Goal: Task Accomplishment & Management: Complete application form

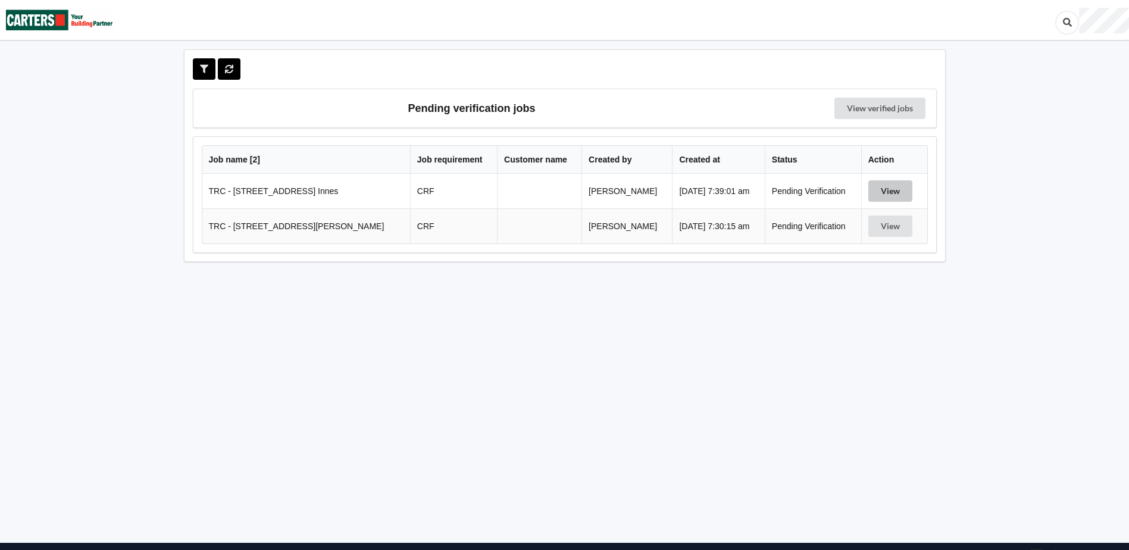
click at [890, 189] on button "View" at bounding box center [890, 190] width 44 height 21
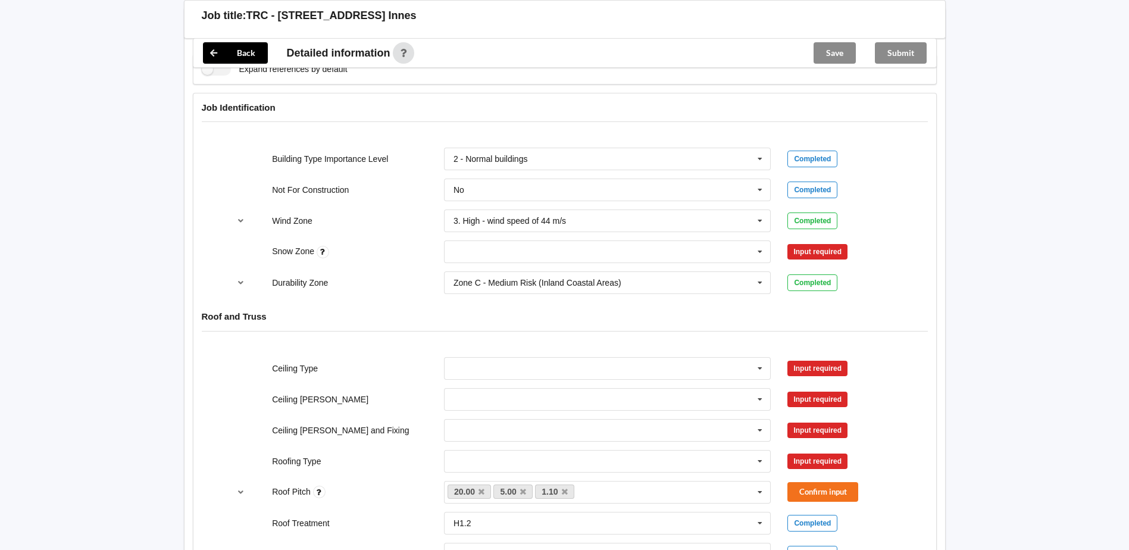
scroll to position [476, 0]
click at [760, 251] on icon at bounding box center [760, 251] width 18 height 22
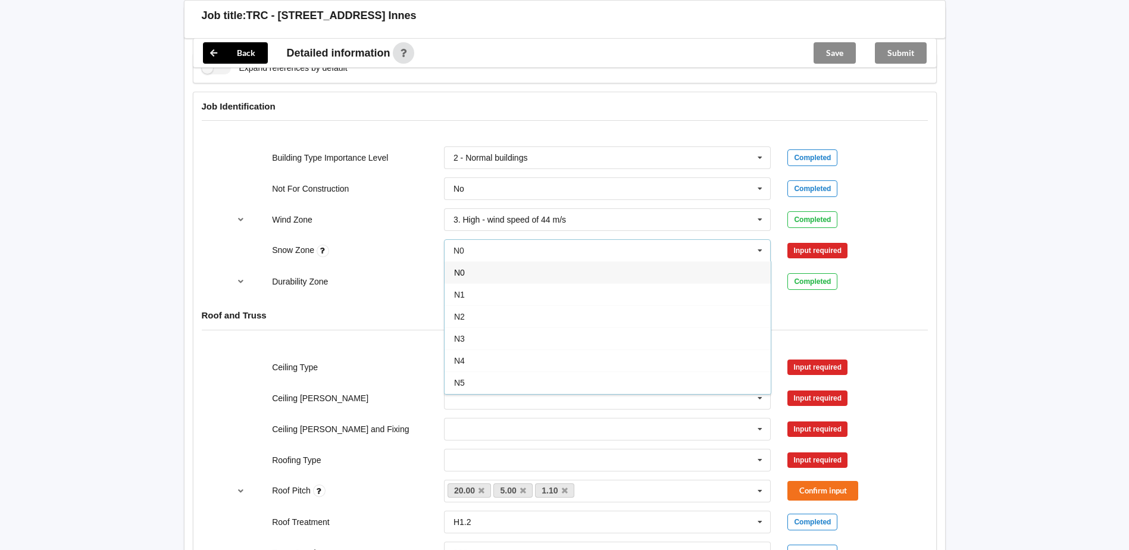
click at [464, 273] on span "N0" at bounding box center [459, 273] width 11 height 10
click at [848, 249] on button "Confirm input" at bounding box center [822, 251] width 71 height 20
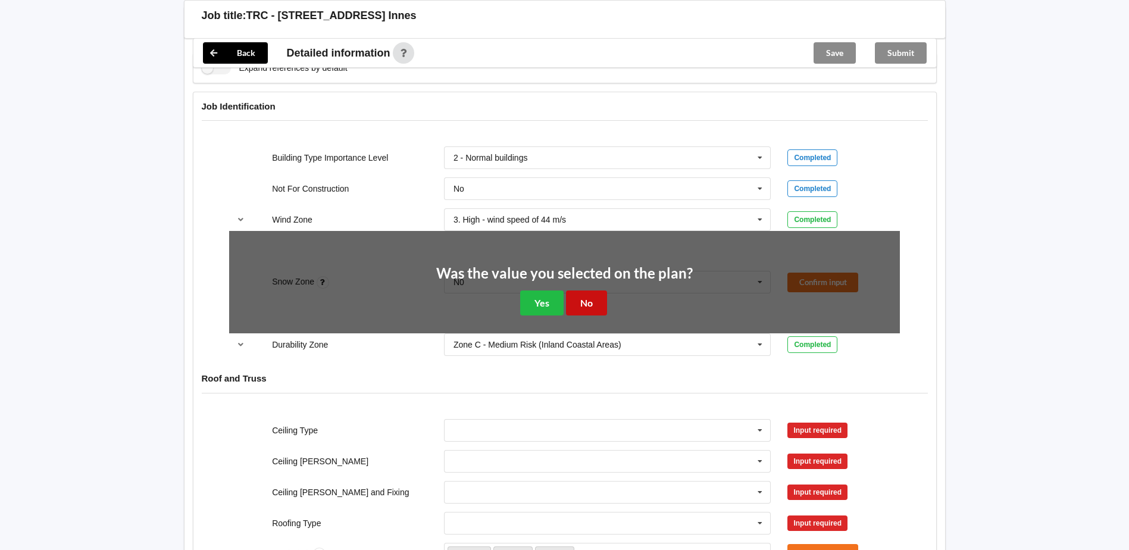
click at [593, 293] on button "No" at bounding box center [586, 302] width 41 height 24
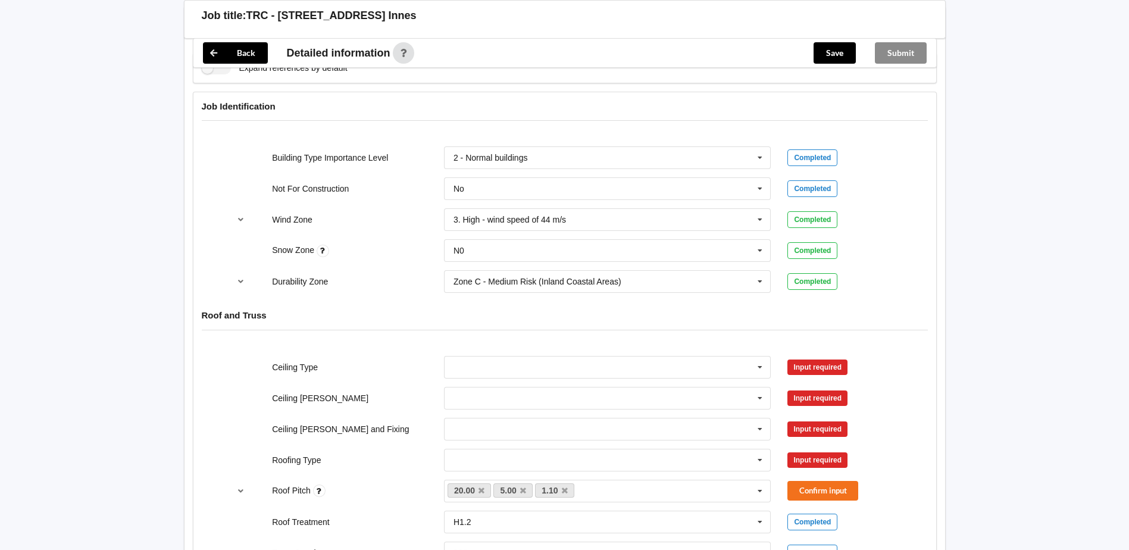
scroll to position [536, 0]
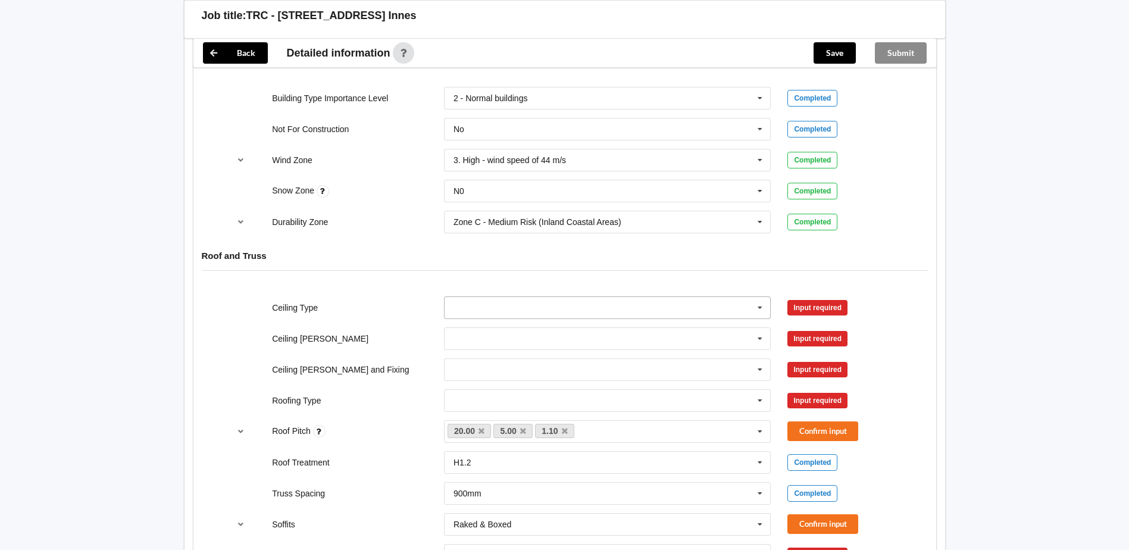
click at [758, 310] on icon at bounding box center [760, 308] width 18 height 22
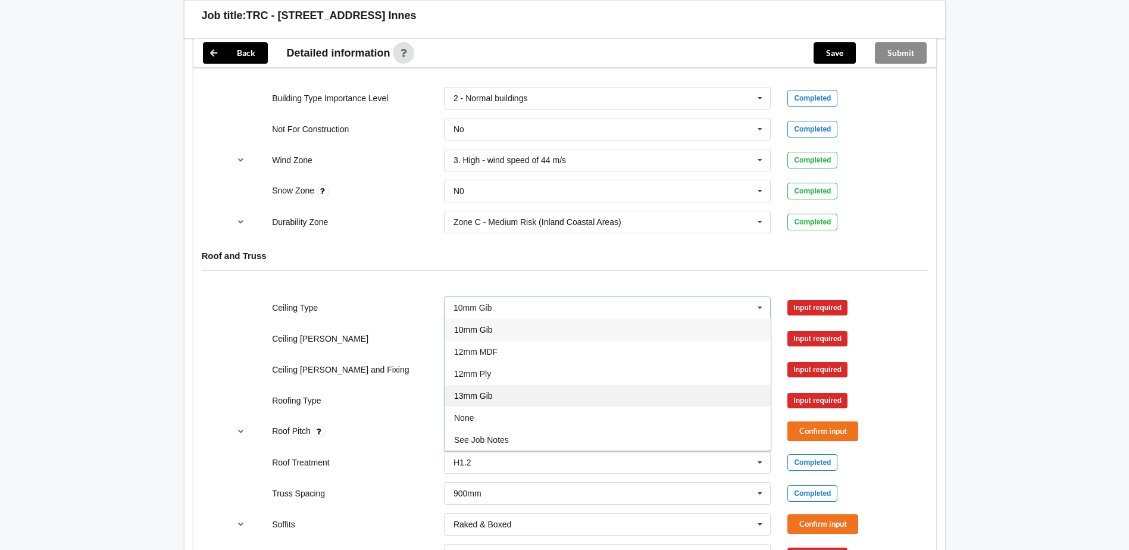
click at [501, 396] on div "13mm Gib" at bounding box center [608, 395] width 326 height 22
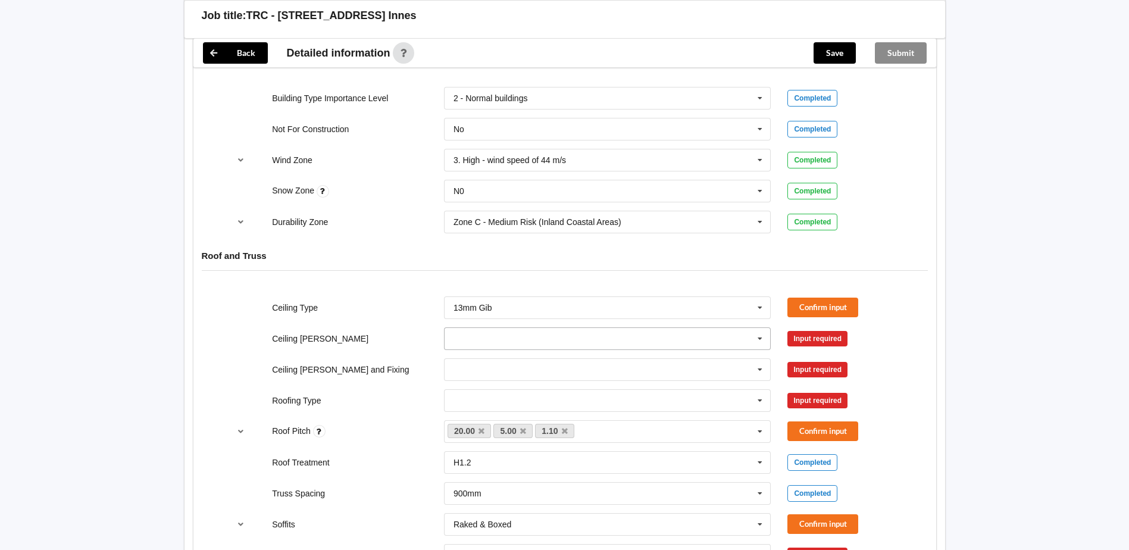
click at [753, 340] on icon at bounding box center [760, 339] width 18 height 22
click at [473, 399] on div "600mm" at bounding box center [608, 404] width 326 height 22
click at [757, 370] on icon at bounding box center [760, 370] width 18 height 22
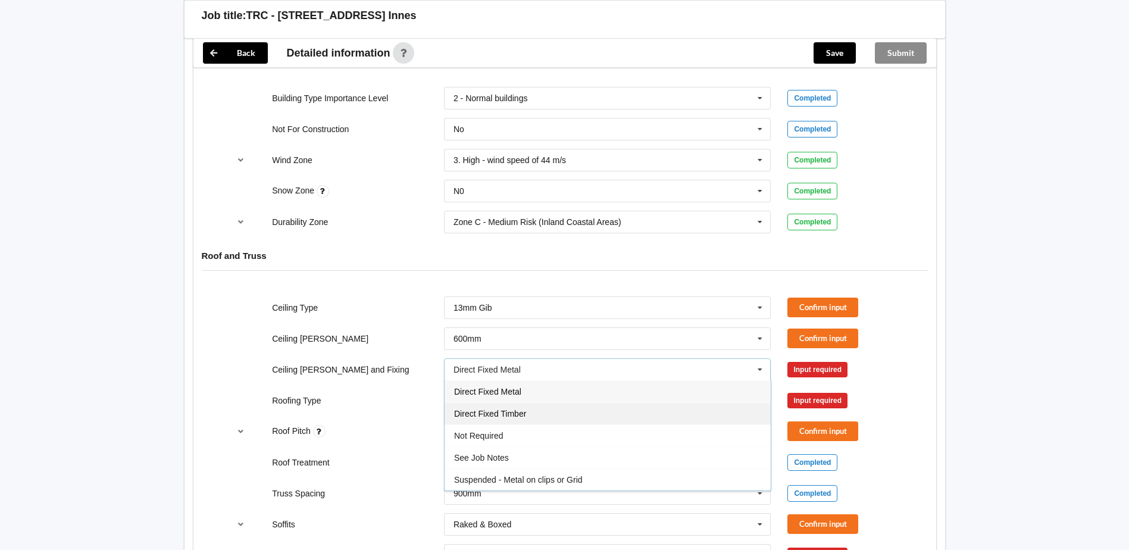
click at [542, 411] on div "Direct Fixed Timber" at bounding box center [608, 413] width 326 height 22
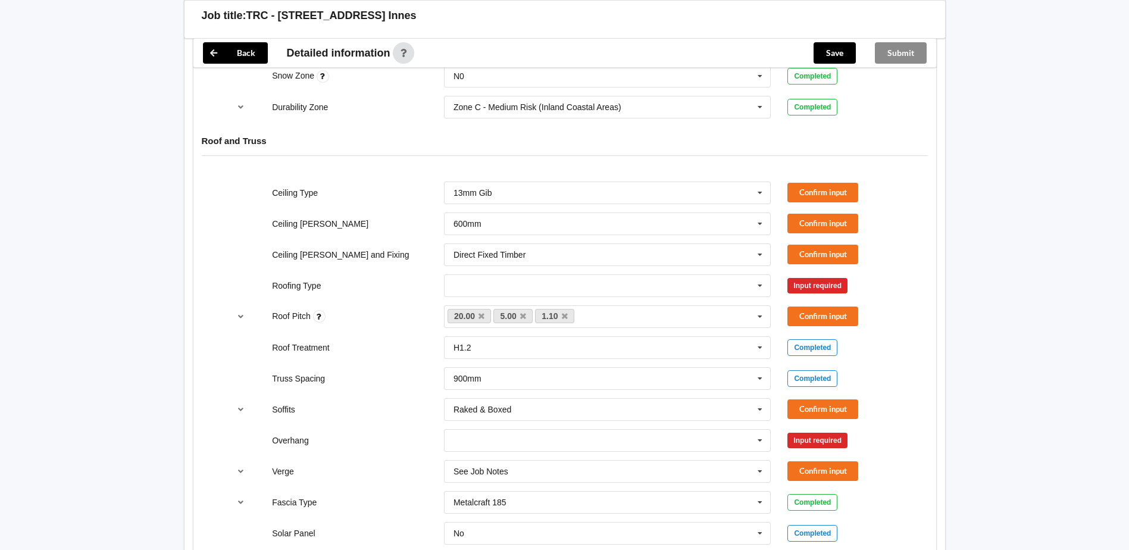
scroll to position [655, 0]
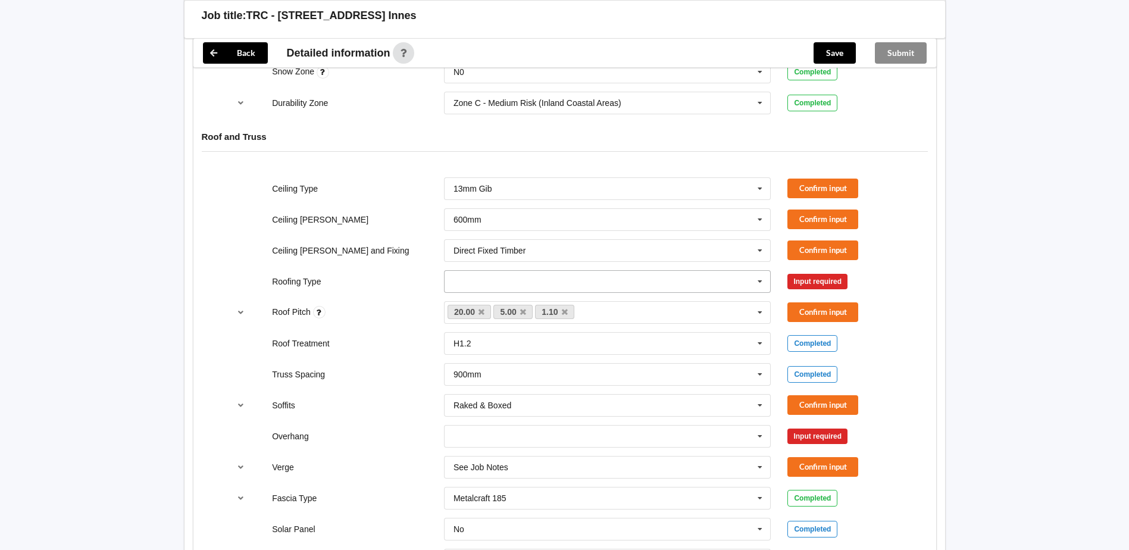
click at [753, 284] on icon at bounding box center [760, 282] width 18 height 22
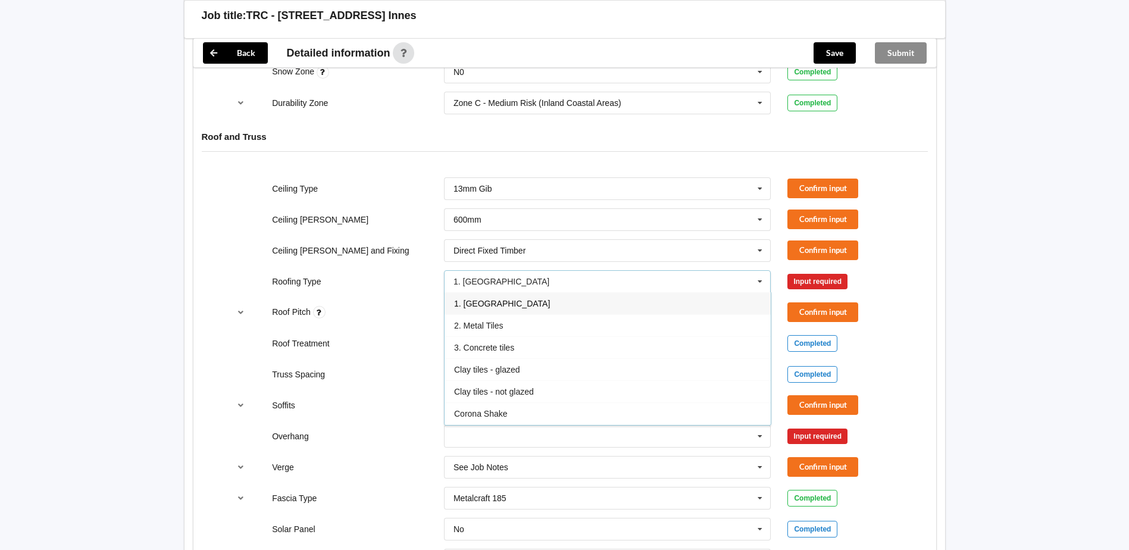
click at [490, 309] on div "1. [GEOGRAPHIC_DATA]" at bounding box center [608, 303] width 326 height 22
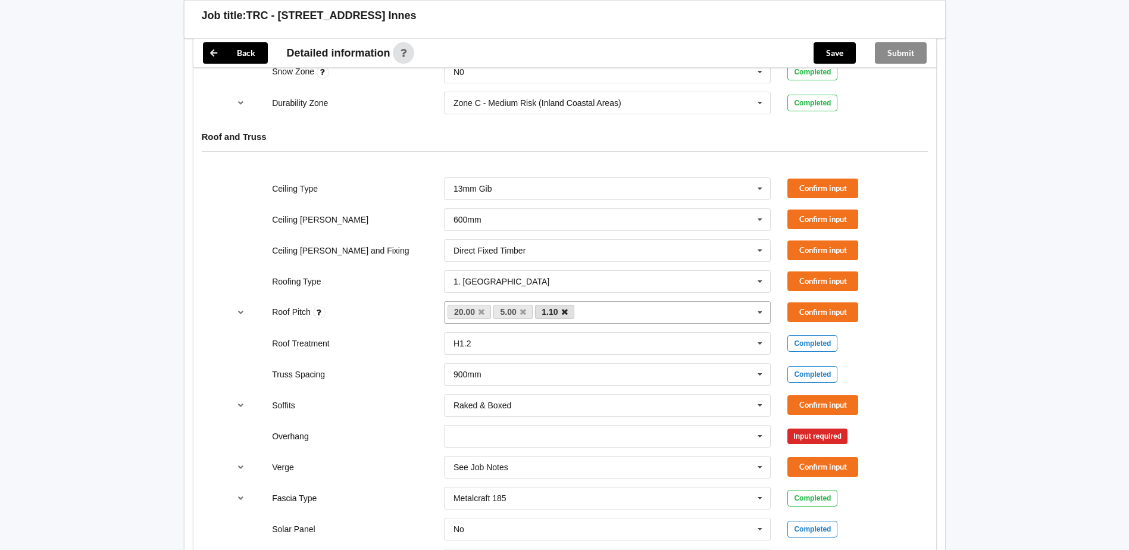
click at [565, 314] on icon at bounding box center [565, 312] width 6 height 8
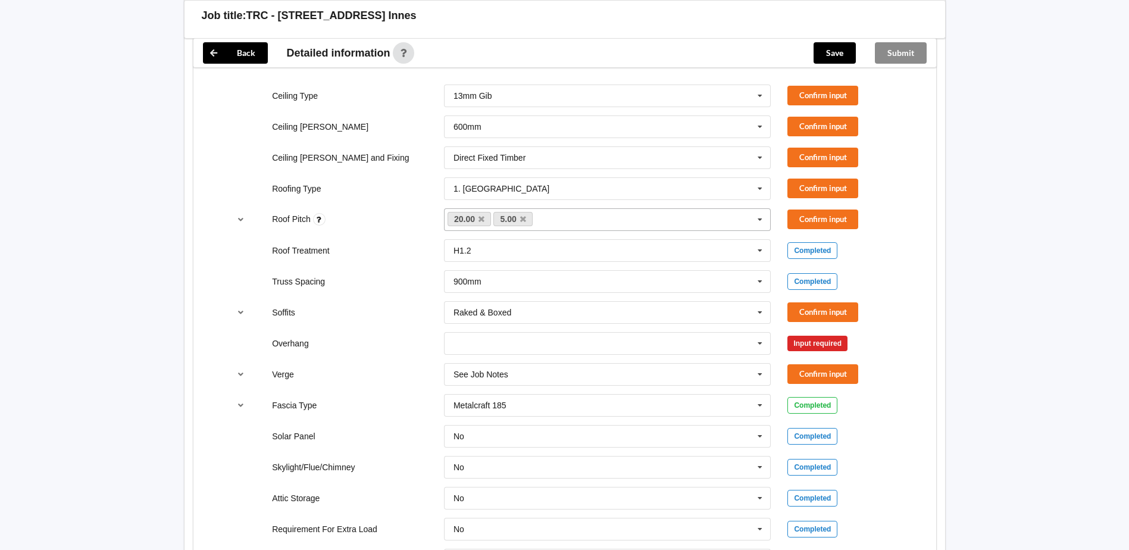
scroll to position [774, 0]
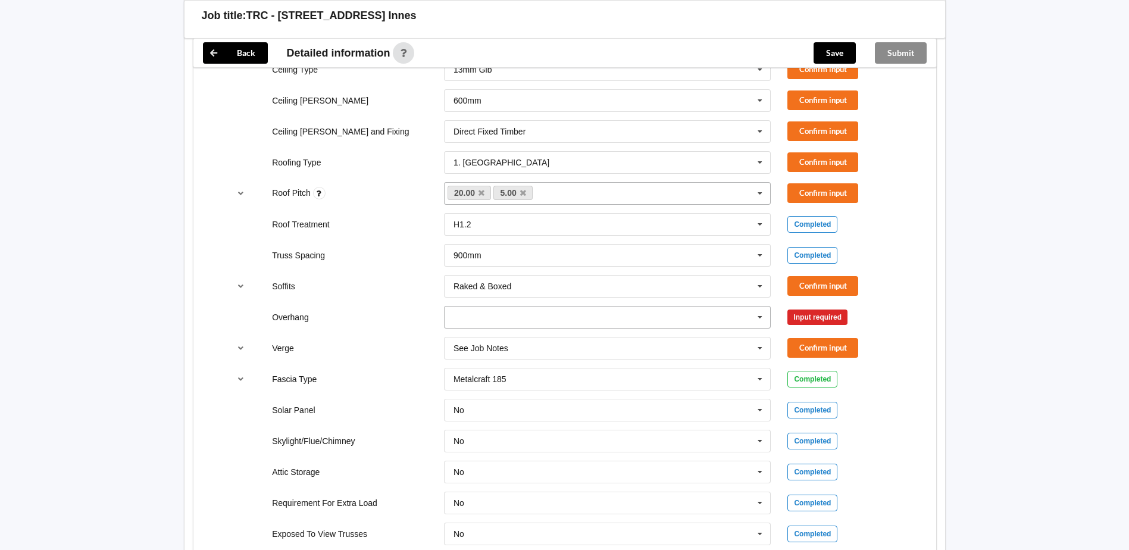
click at [762, 321] on icon at bounding box center [760, 317] width 18 height 22
click at [509, 425] on span "Multiple Values – See As Per Plan" at bounding box center [517, 428] width 126 height 10
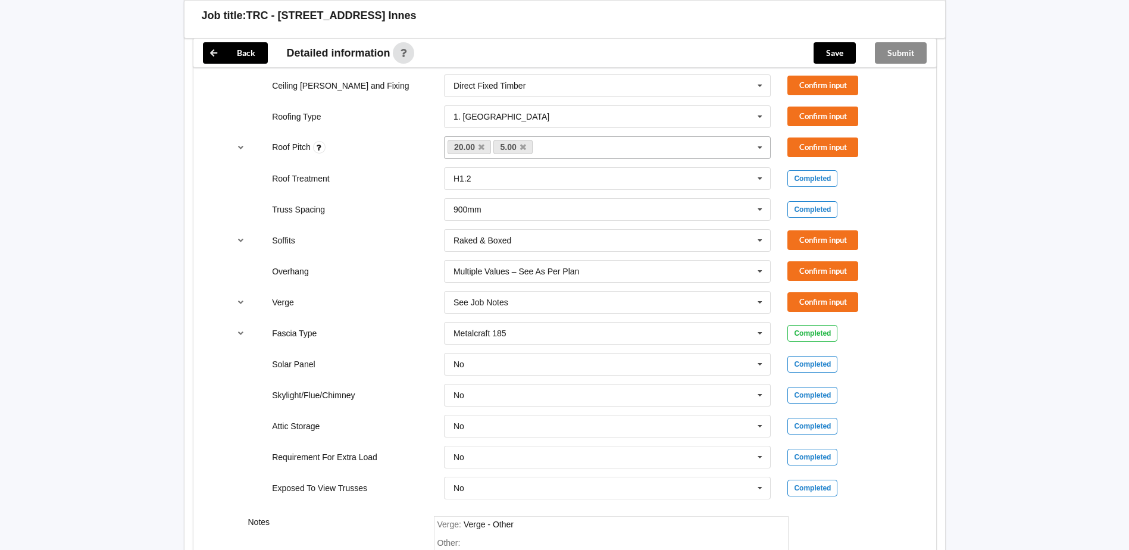
scroll to position [802, 0]
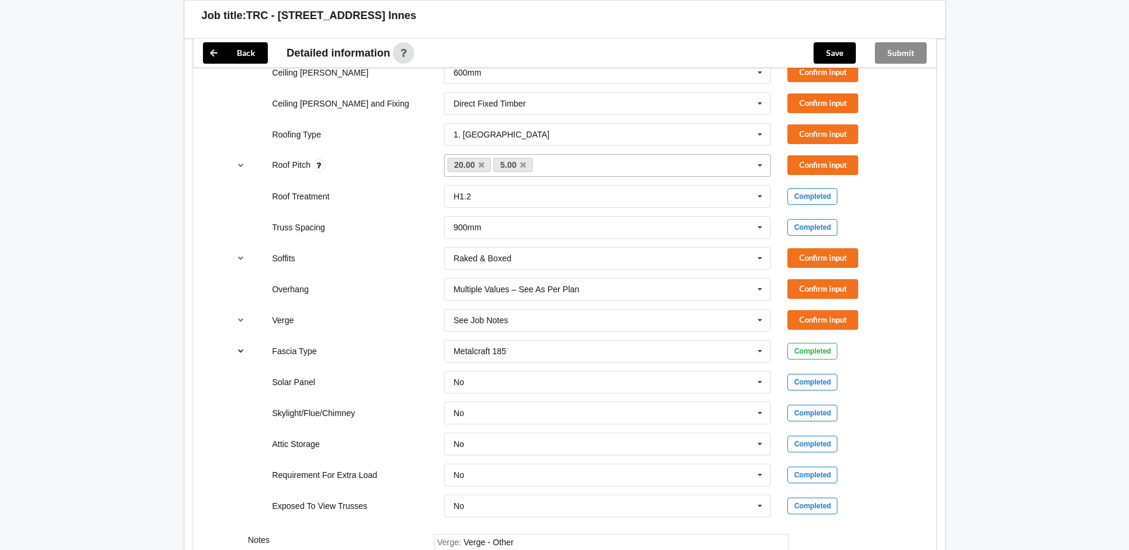
click at [242, 349] on icon "reference-toggle" at bounding box center [241, 350] width 10 height 7
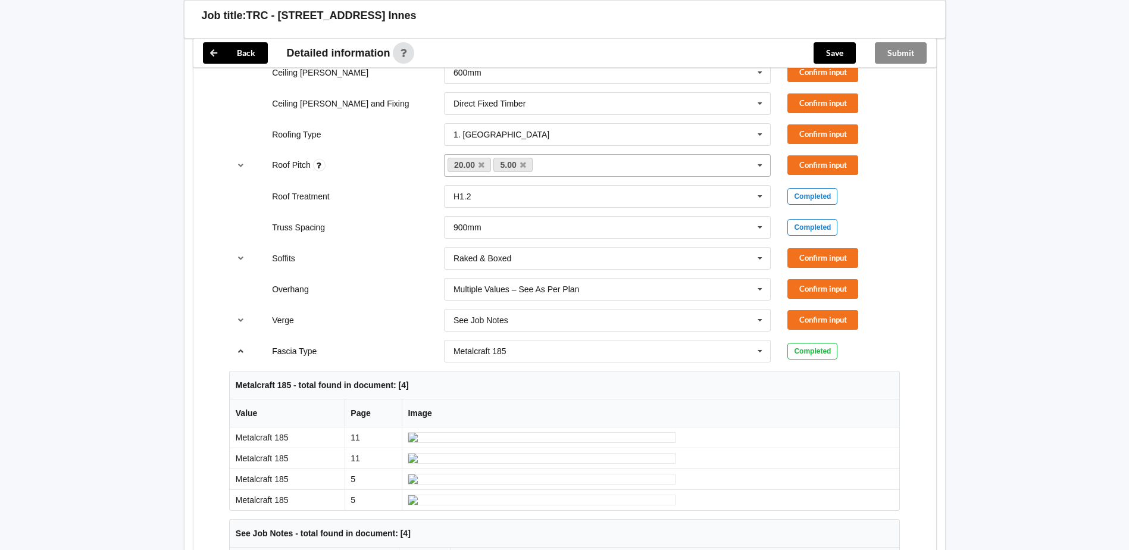
click at [243, 354] on icon "reference-toggle" at bounding box center [241, 350] width 10 height 7
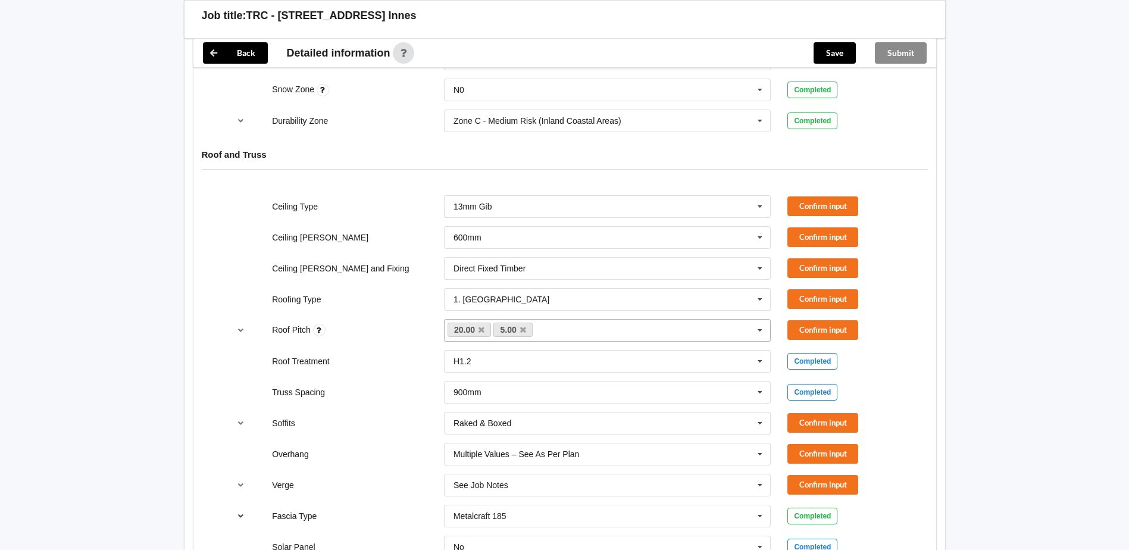
scroll to position [623, 0]
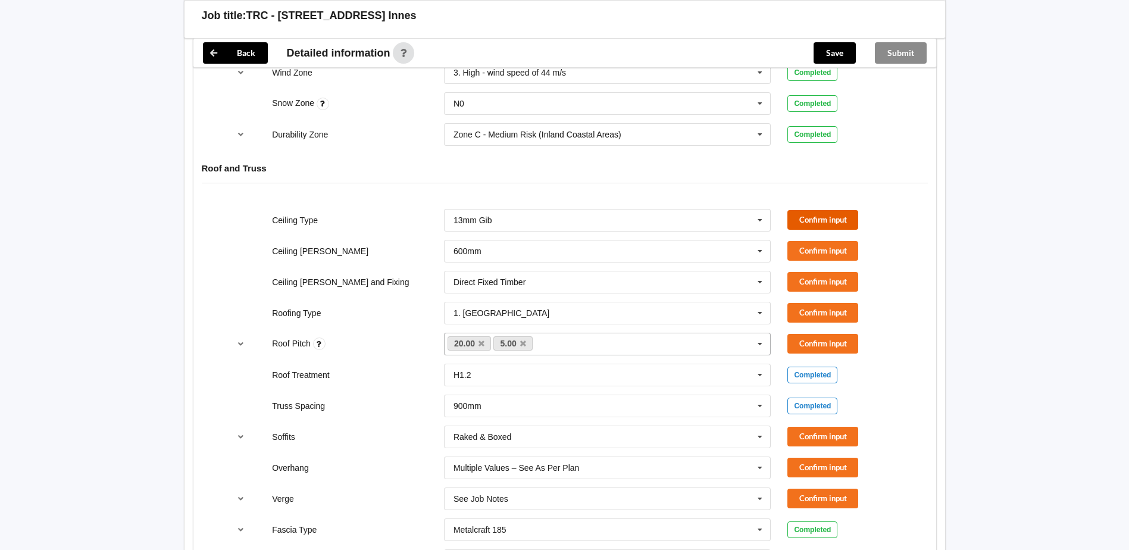
click at [850, 221] on button "Confirm input" at bounding box center [822, 220] width 71 height 20
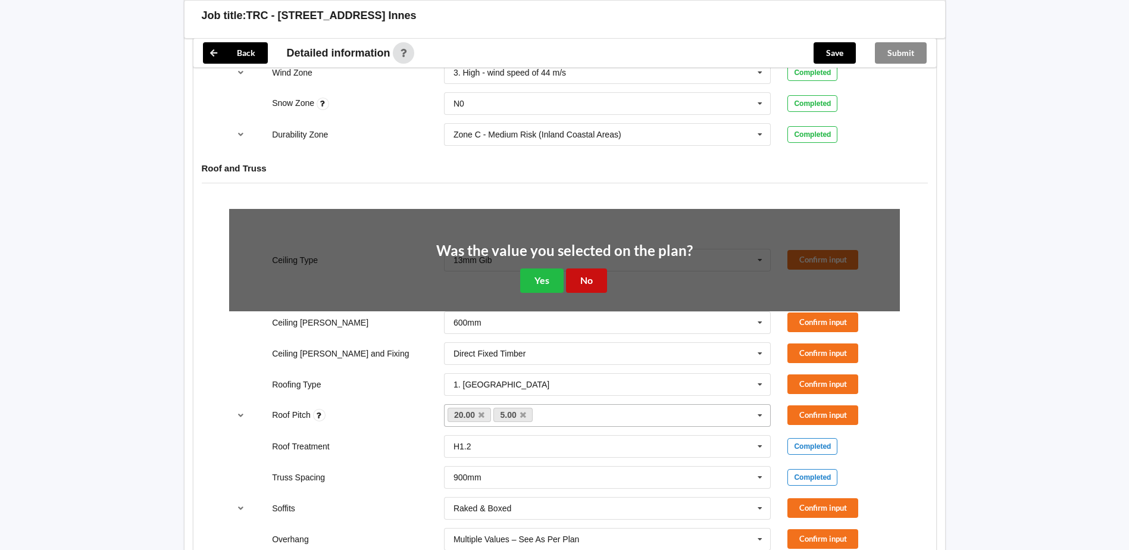
click at [596, 286] on button "No" at bounding box center [586, 280] width 41 height 24
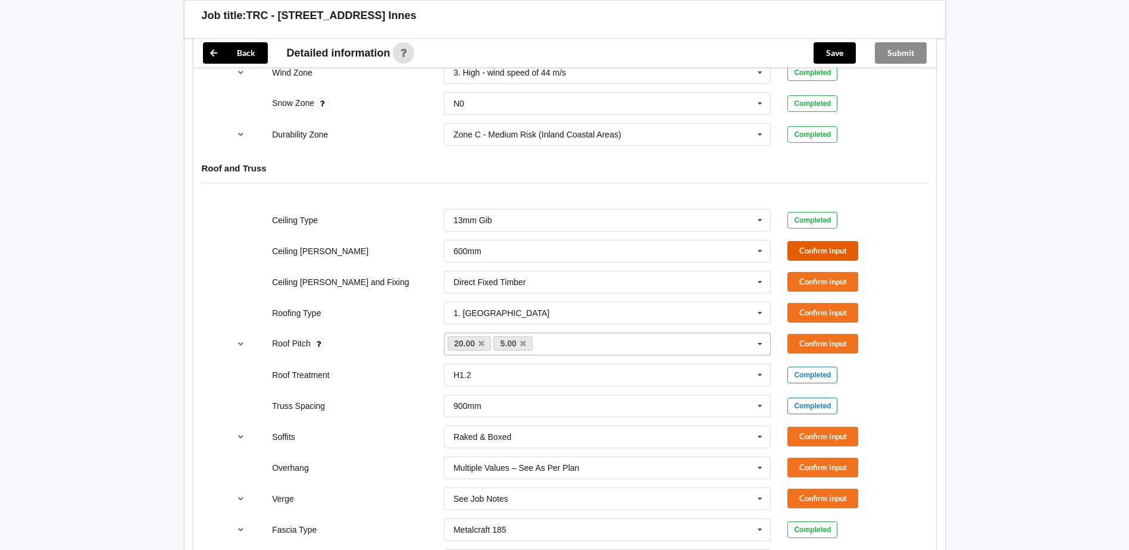
click at [852, 249] on button "Confirm input" at bounding box center [822, 251] width 71 height 20
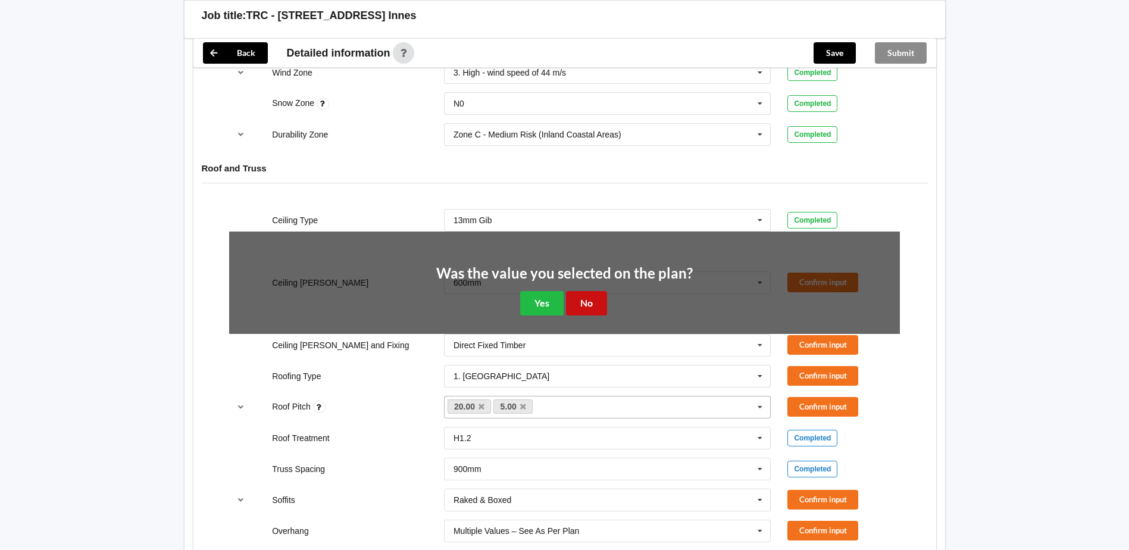
click at [602, 299] on button "No" at bounding box center [586, 303] width 41 height 24
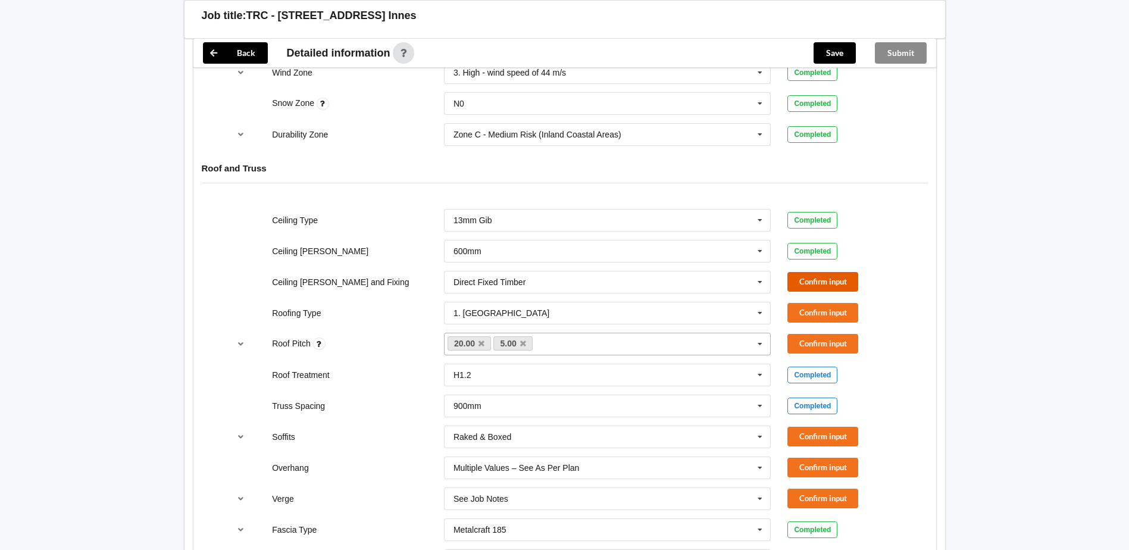
click at [809, 280] on button "Confirm input" at bounding box center [822, 282] width 71 height 20
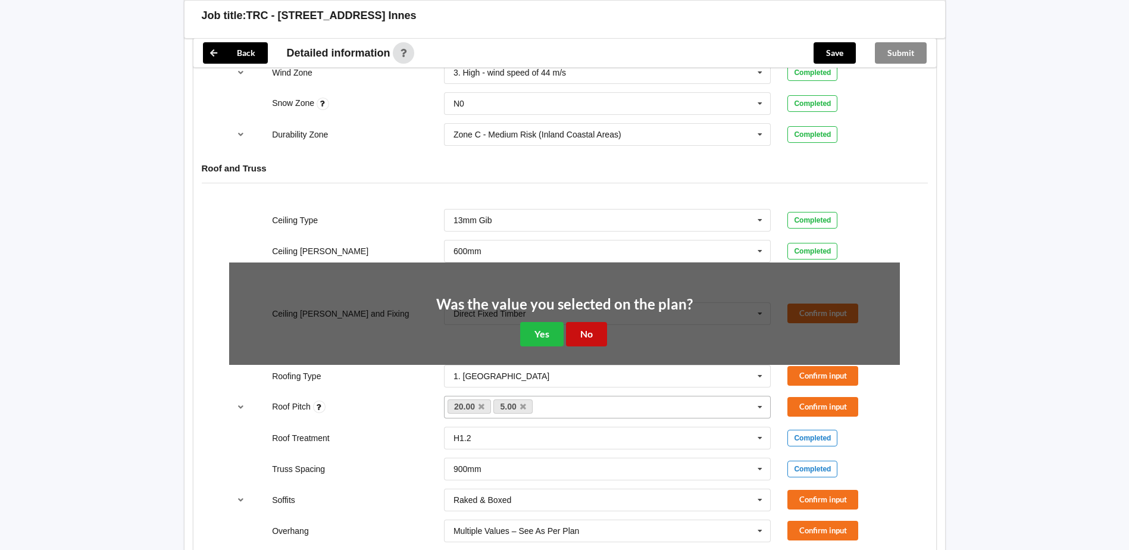
click at [580, 332] on button "No" at bounding box center [586, 334] width 41 height 24
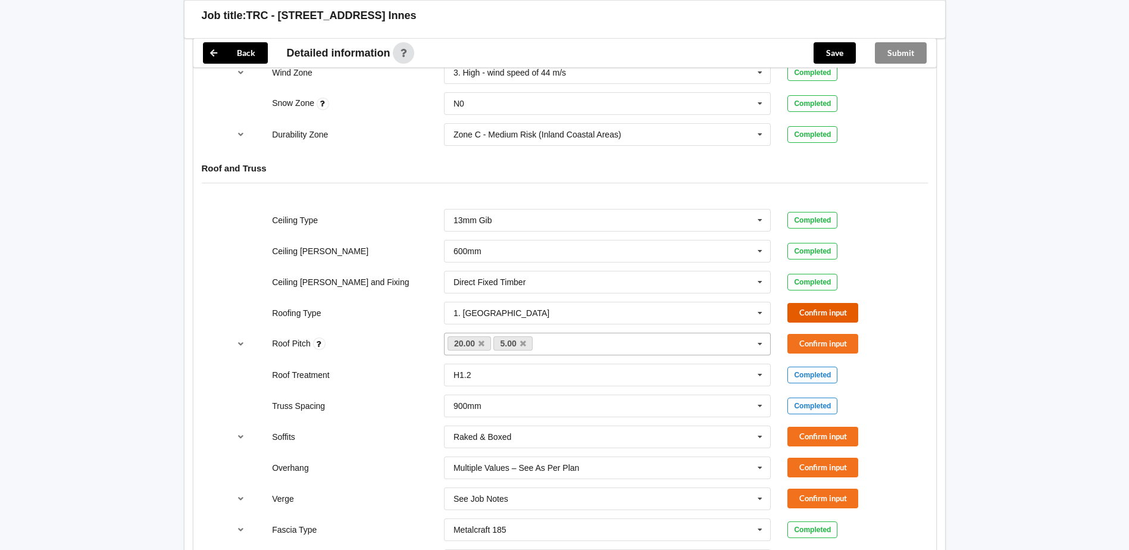
click at [823, 307] on button "Confirm input" at bounding box center [822, 313] width 71 height 20
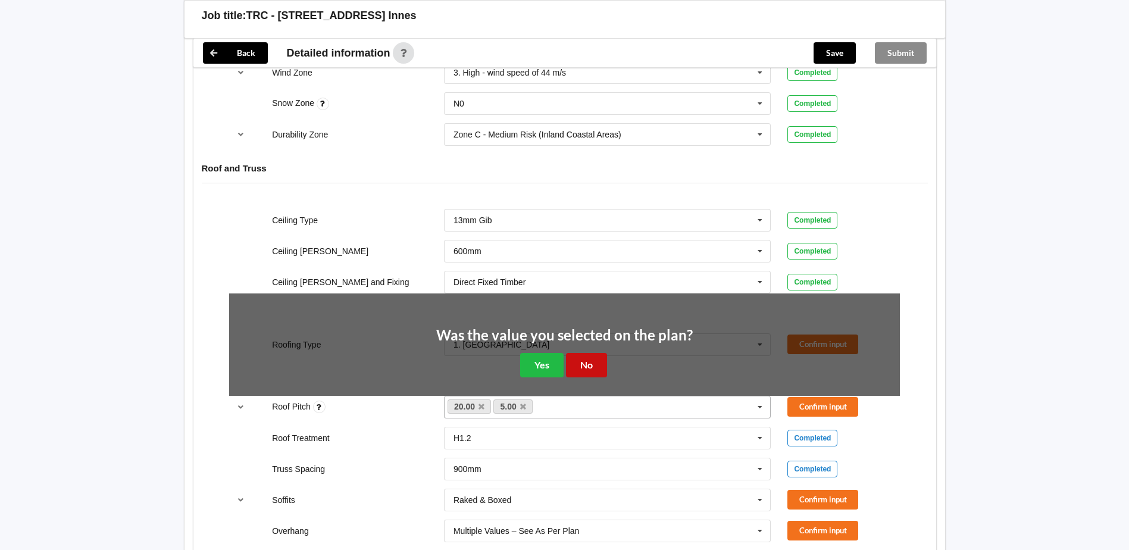
click at [591, 370] on button "No" at bounding box center [586, 365] width 41 height 24
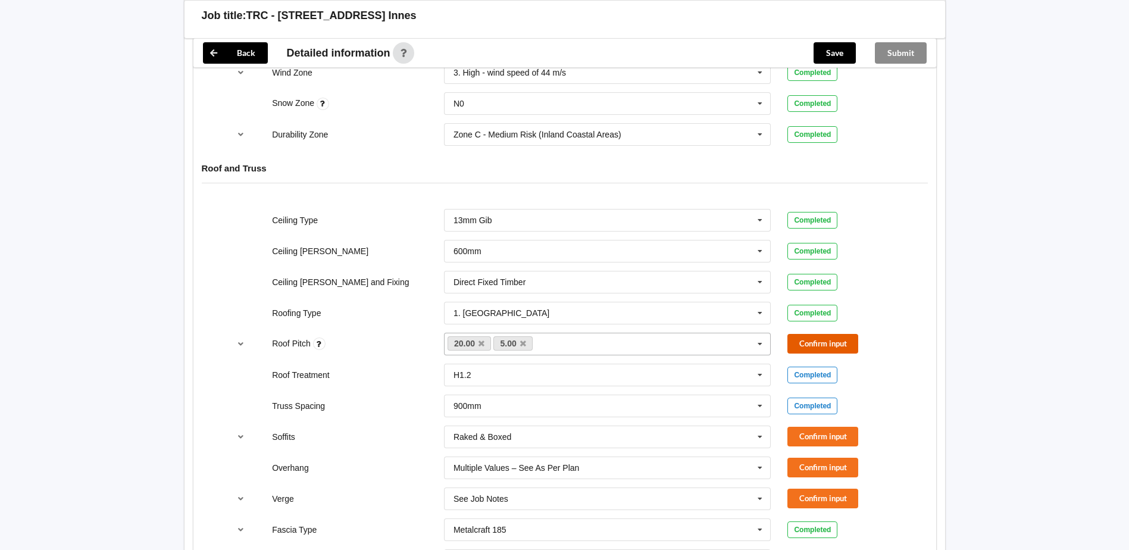
click at [849, 336] on button "Confirm input" at bounding box center [822, 344] width 71 height 20
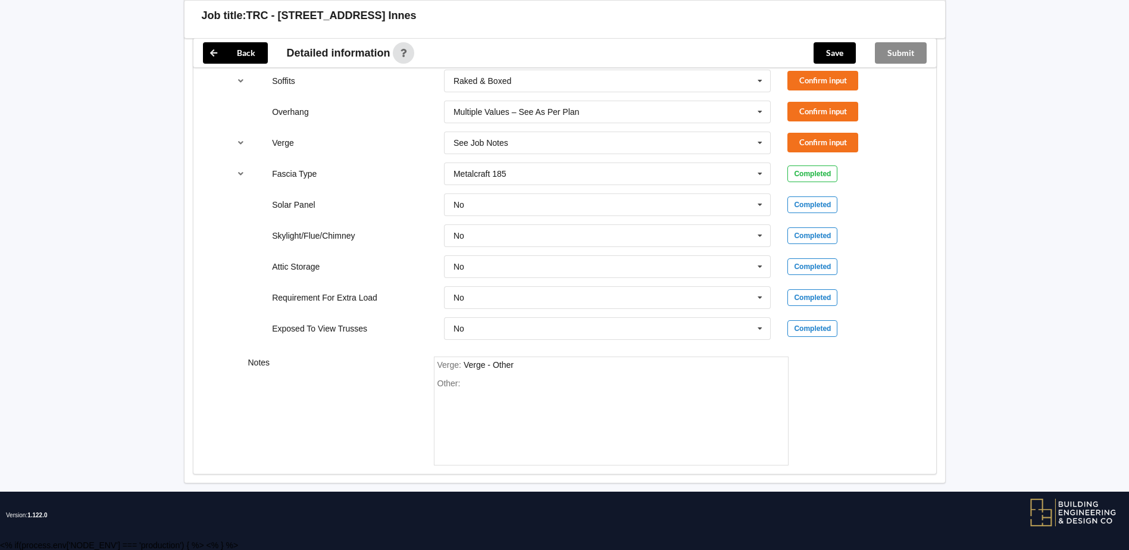
scroll to position [980, 0]
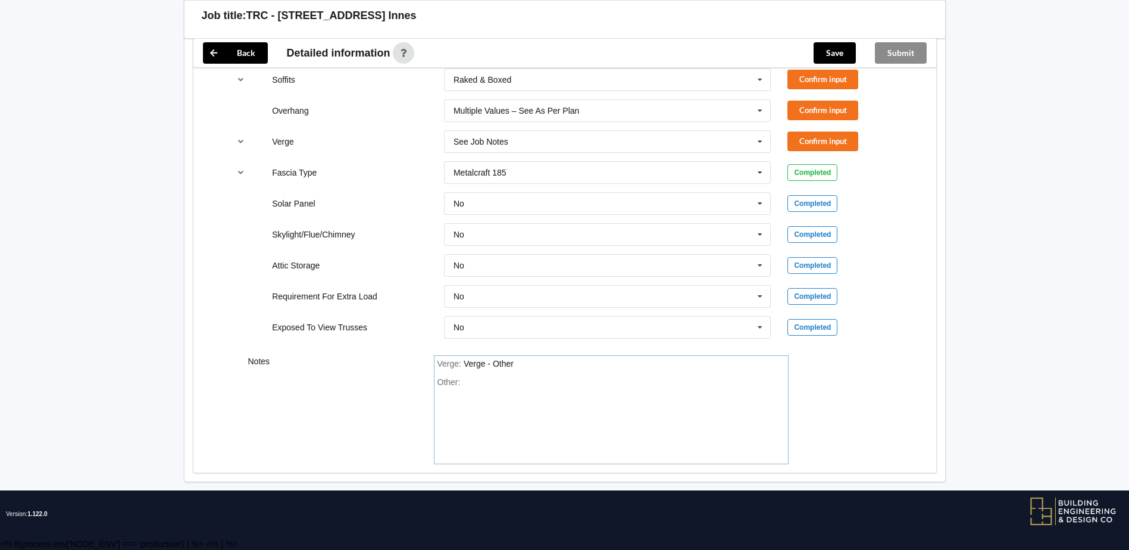
click at [472, 385] on div "Other:" at bounding box center [611, 418] width 348 height 83
click at [438, 362] on span "Verge :" at bounding box center [450, 364] width 26 height 10
click at [439, 361] on span "Verge :" at bounding box center [450, 364] width 26 height 10
click at [439, 362] on span "Verge :" at bounding box center [450, 364] width 26 height 10
click at [438, 364] on span "Verge :" at bounding box center [450, 364] width 26 height 10
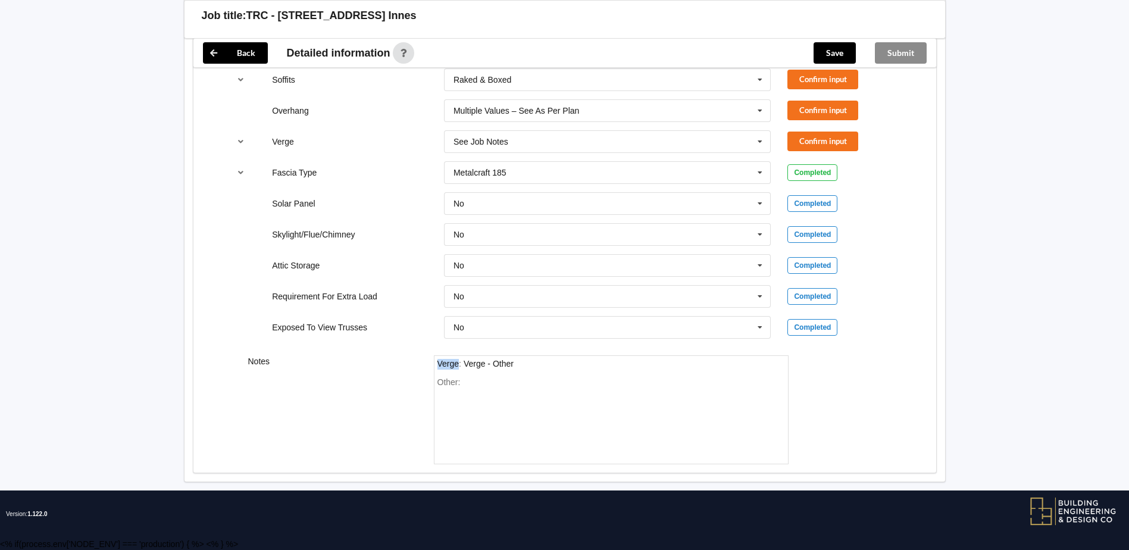
click at [438, 364] on span "Verge :" at bounding box center [450, 364] width 26 height 10
click at [437, 364] on span "Verge :" at bounding box center [450, 364] width 26 height 10
click at [436, 364] on div "Verge : Verge - Other Other:" at bounding box center [611, 410] width 355 height 110
click at [439, 361] on span "Verge :" at bounding box center [450, 364] width 26 height 10
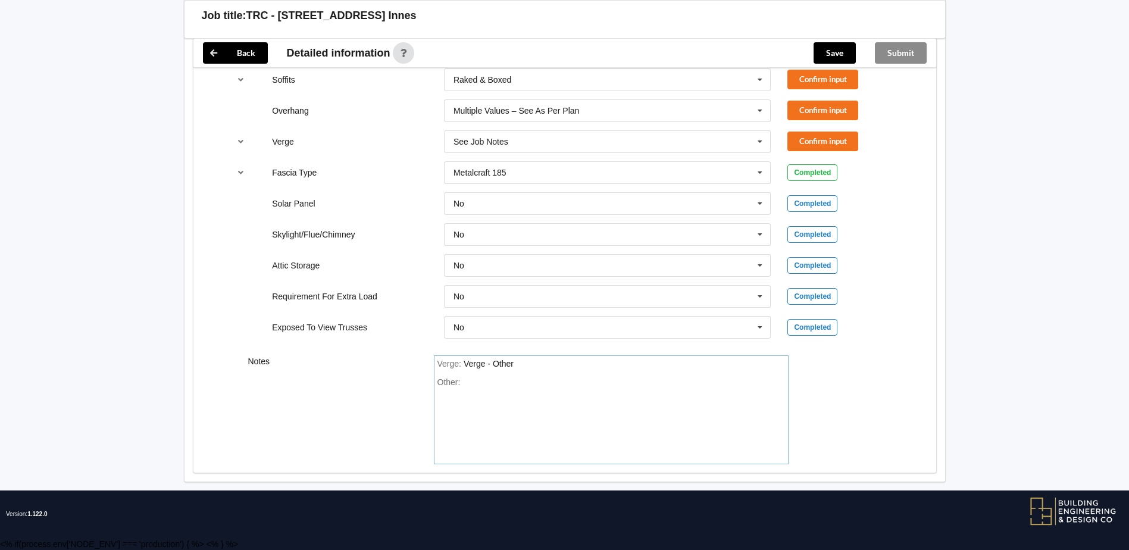
click at [462, 362] on span "Verge :" at bounding box center [450, 364] width 26 height 10
click at [465, 385] on div "Other:" at bounding box center [611, 418] width 348 height 83
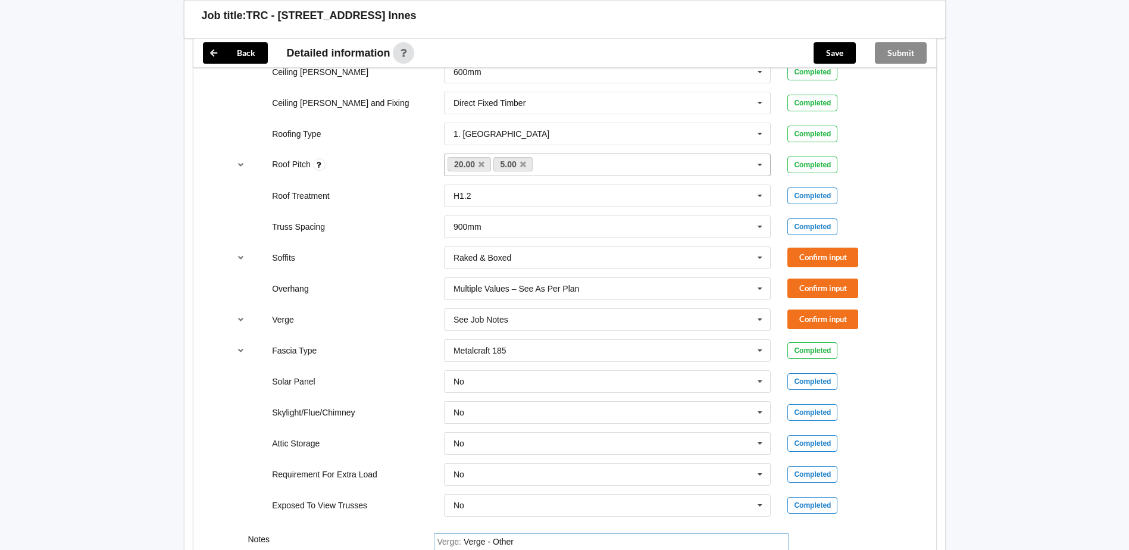
scroll to position [802, 0]
click at [850, 254] on button "Confirm input" at bounding box center [822, 258] width 71 height 20
click at [836, 291] on button "Confirm input" at bounding box center [822, 289] width 71 height 20
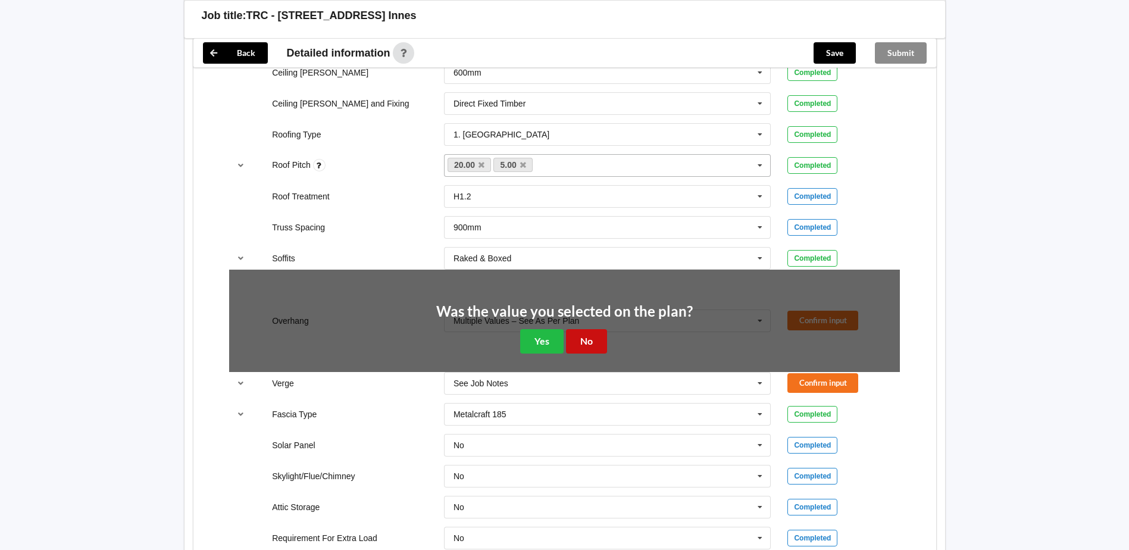
click at [590, 337] on button "No" at bounding box center [586, 341] width 41 height 24
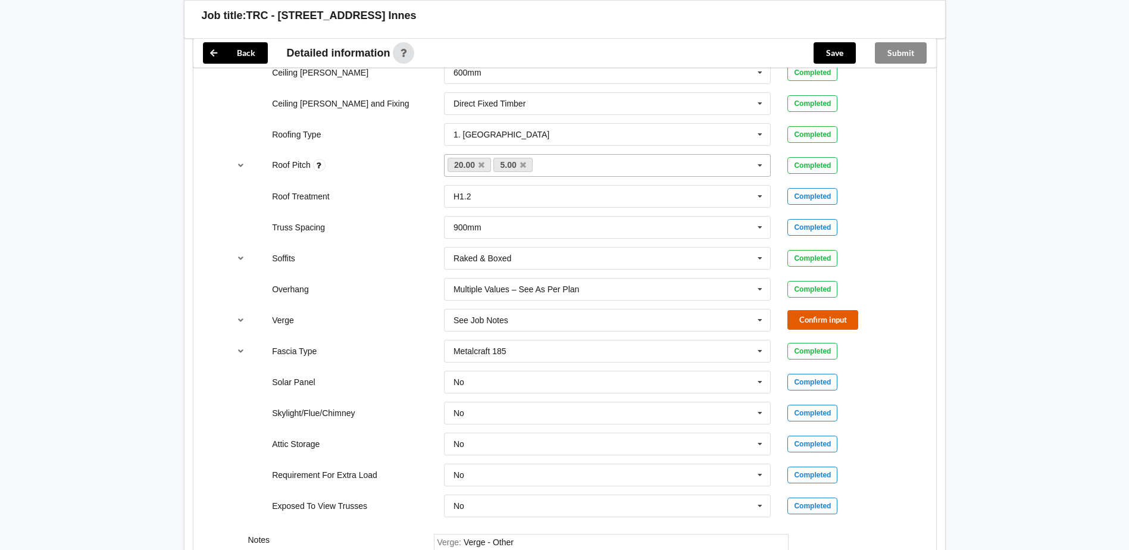
click at [837, 324] on button "Confirm input" at bounding box center [822, 320] width 71 height 20
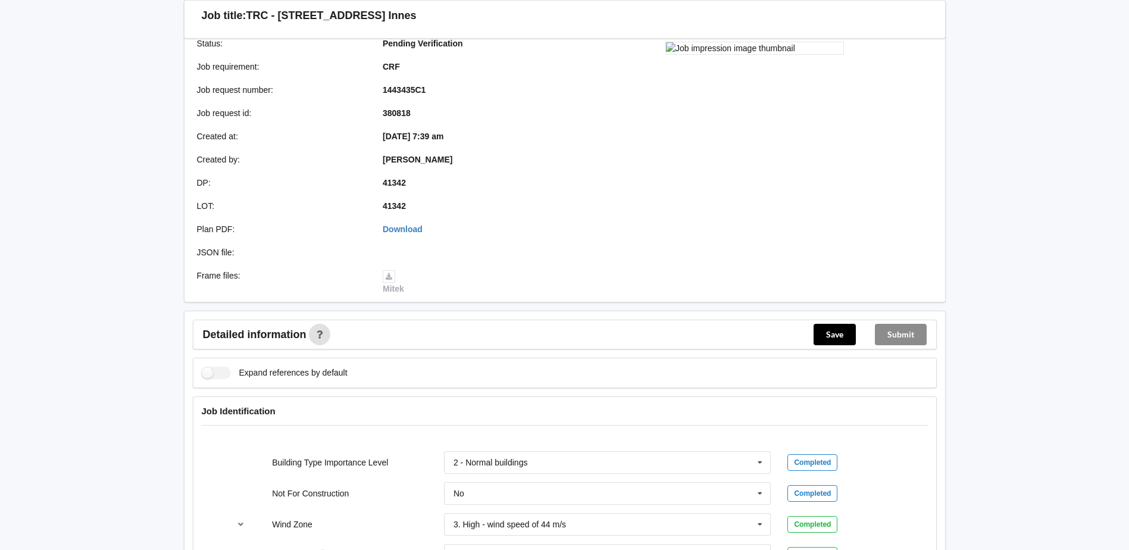
scroll to position [179, 0]
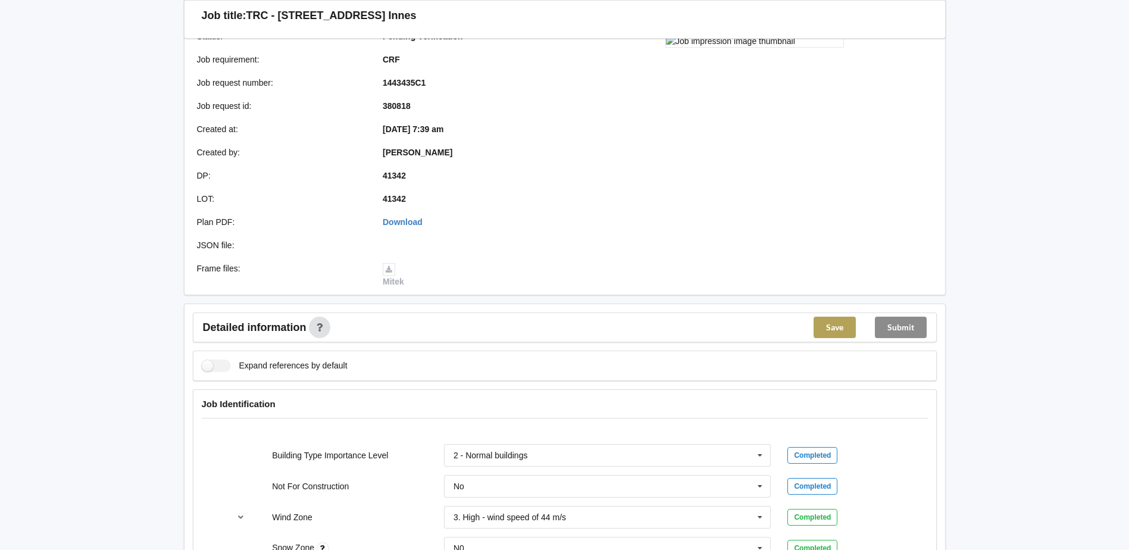
click at [833, 324] on button "Save" at bounding box center [835, 327] width 42 height 21
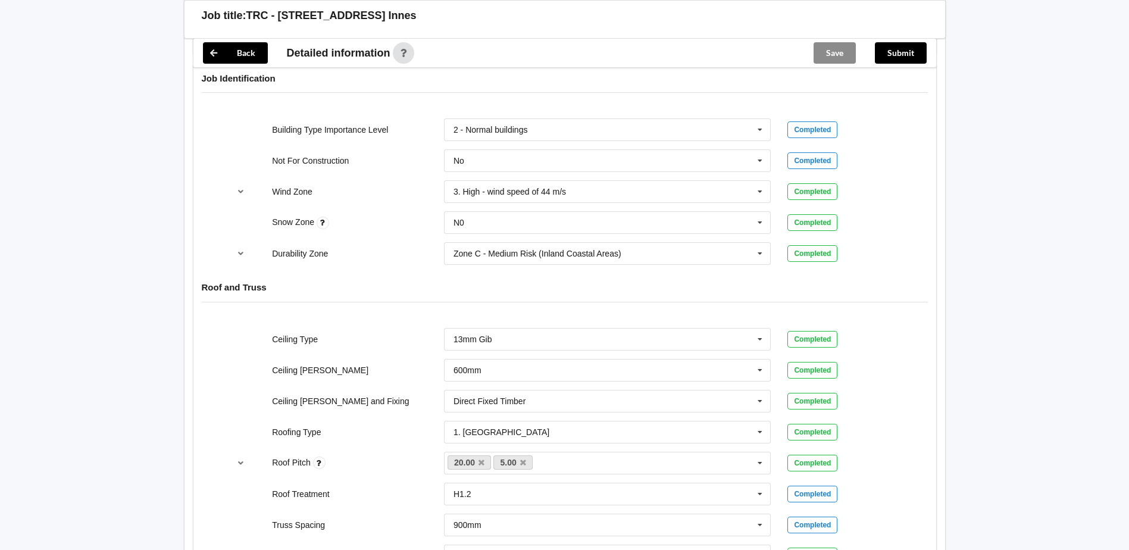
scroll to position [0, 0]
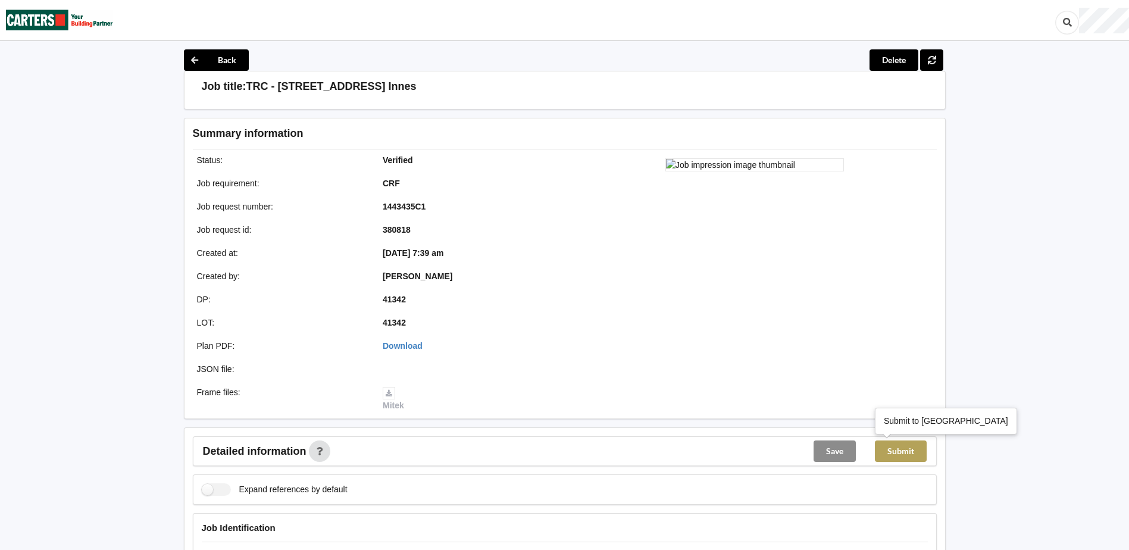
click at [908, 442] on button "Submit" at bounding box center [901, 450] width 52 height 21
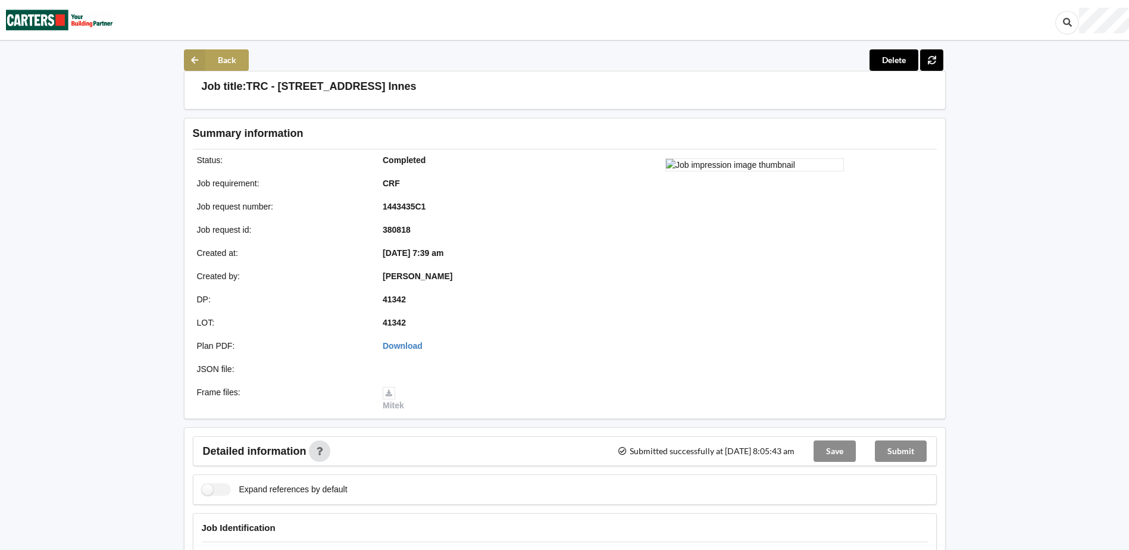
click at [195, 61] on icon at bounding box center [194, 59] width 21 height 21
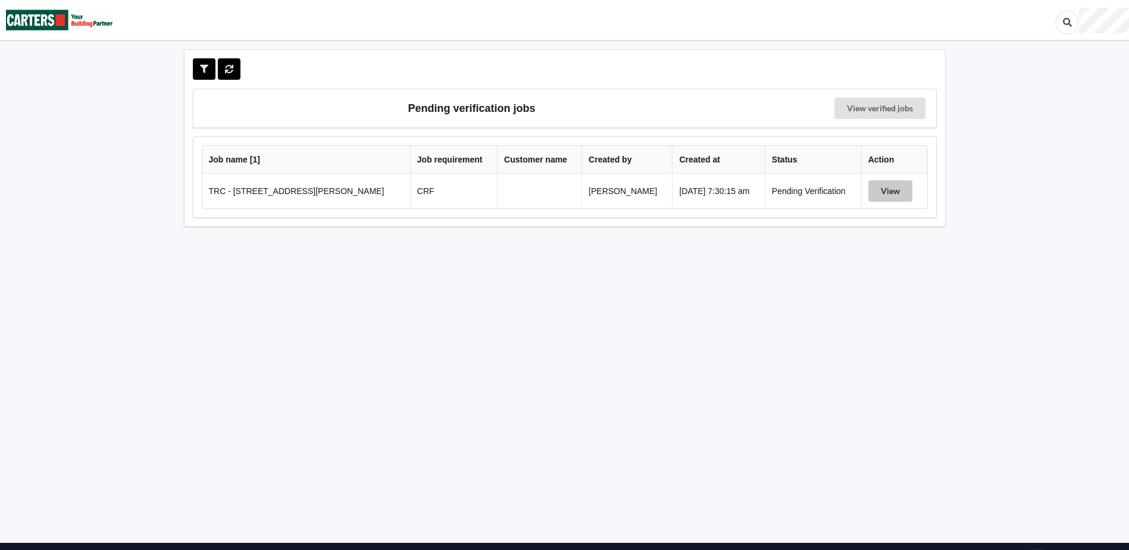
click at [874, 189] on button "View" at bounding box center [890, 190] width 44 height 21
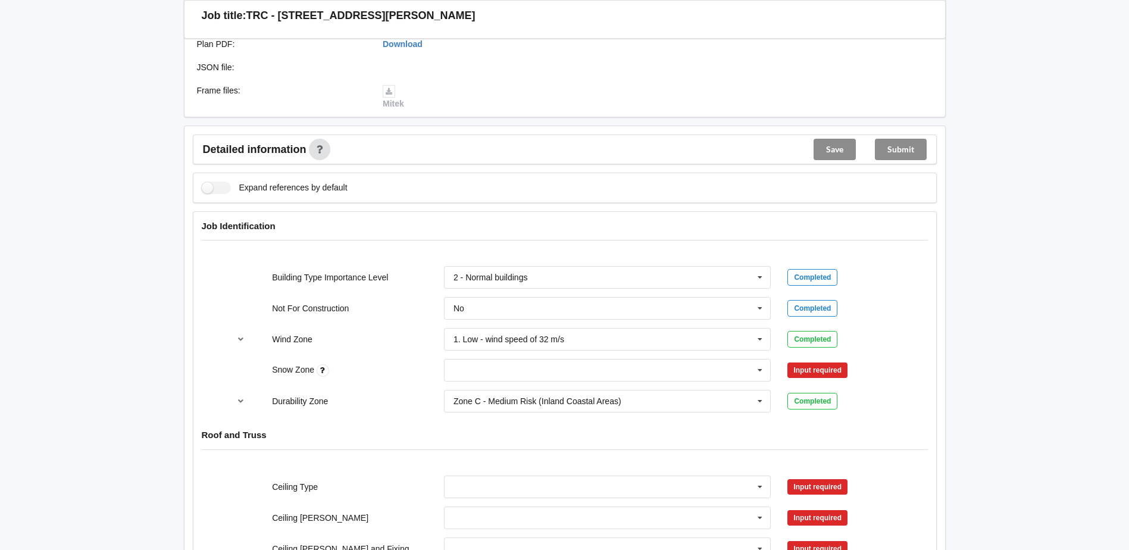
scroll to position [357, 0]
click at [240, 337] on icon "reference-toggle" at bounding box center [241, 337] width 10 height 7
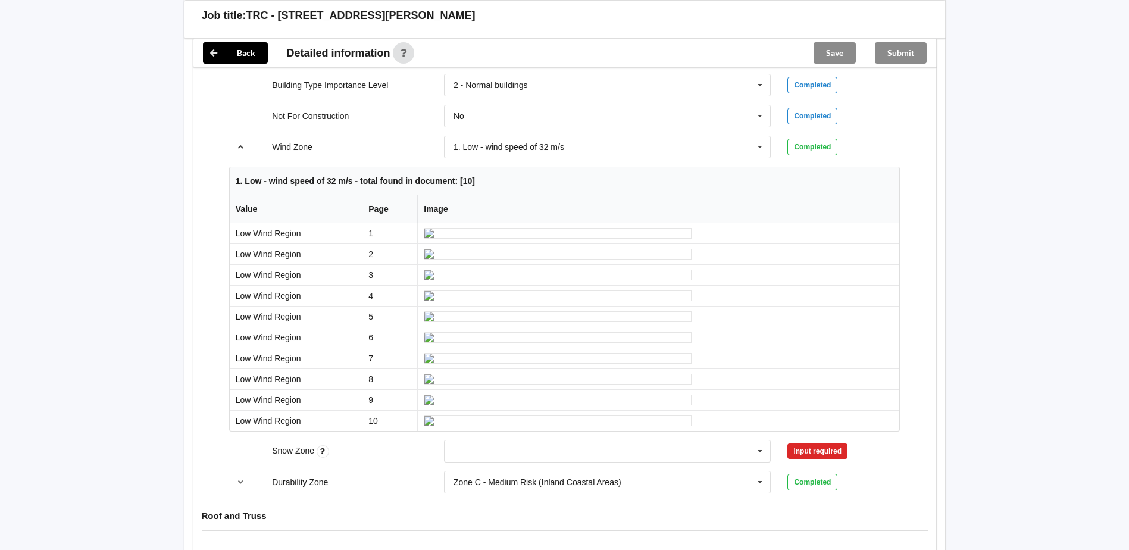
scroll to position [536, 0]
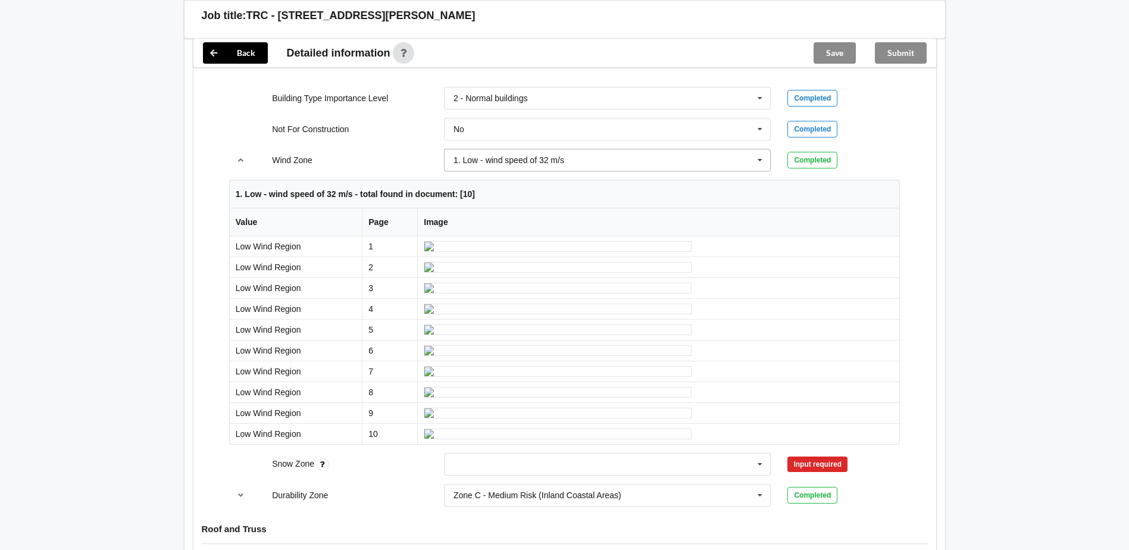
click at [761, 157] on icon at bounding box center [760, 160] width 18 height 22
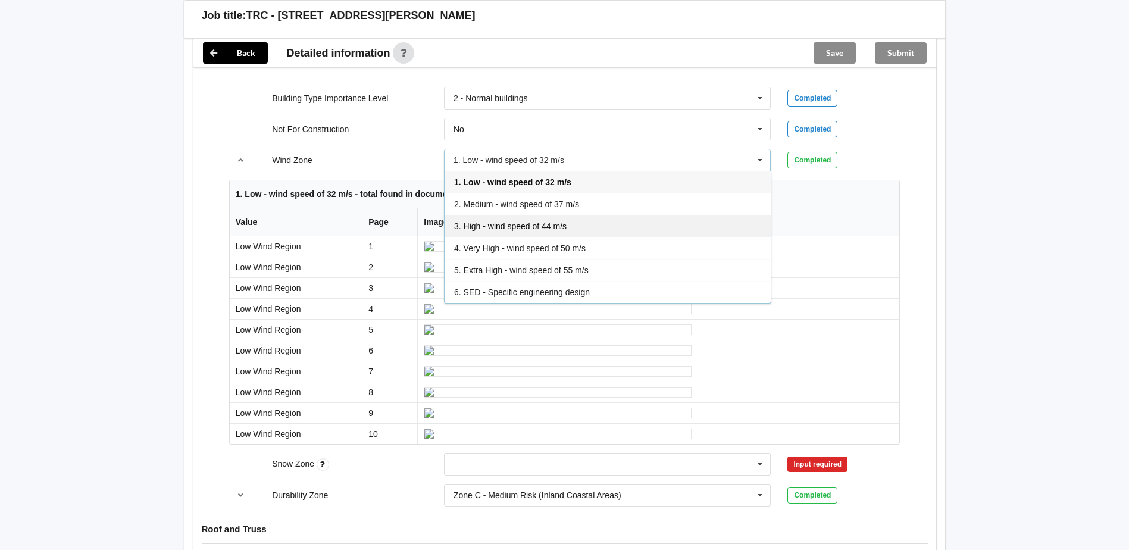
click at [506, 227] on span "3. High - wind speed of 44 m/s" at bounding box center [510, 226] width 112 height 10
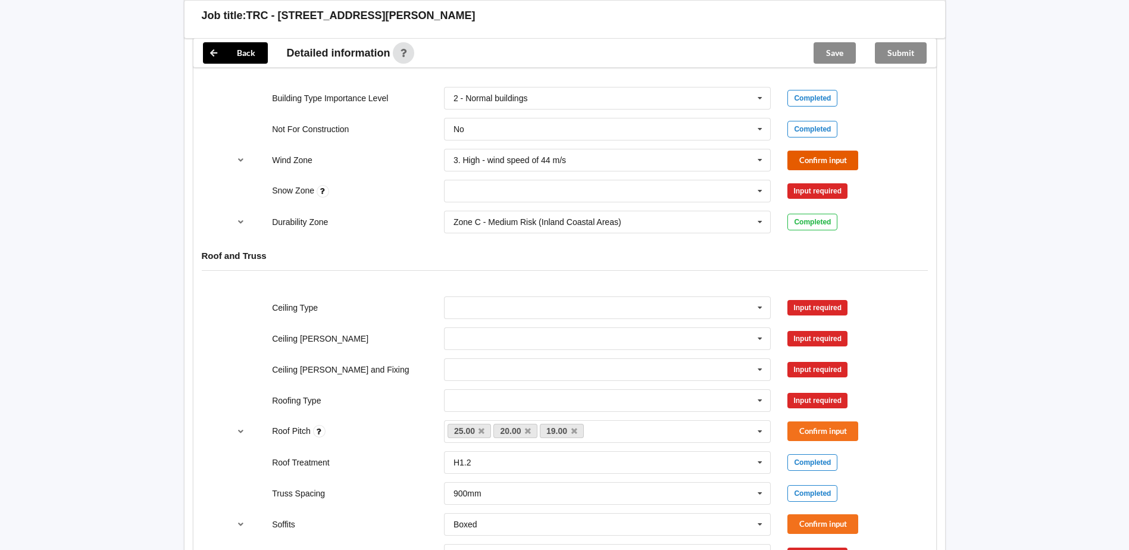
click at [831, 164] on button "Confirm input" at bounding box center [822, 161] width 71 height 20
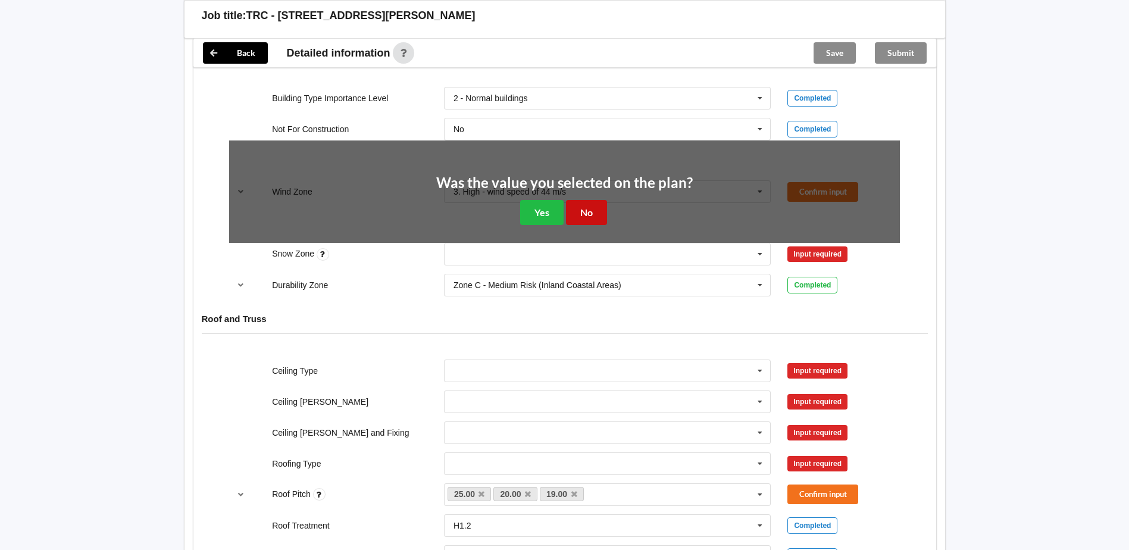
click at [579, 214] on button "No" at bounding box center [586, 212] width 41 height 24
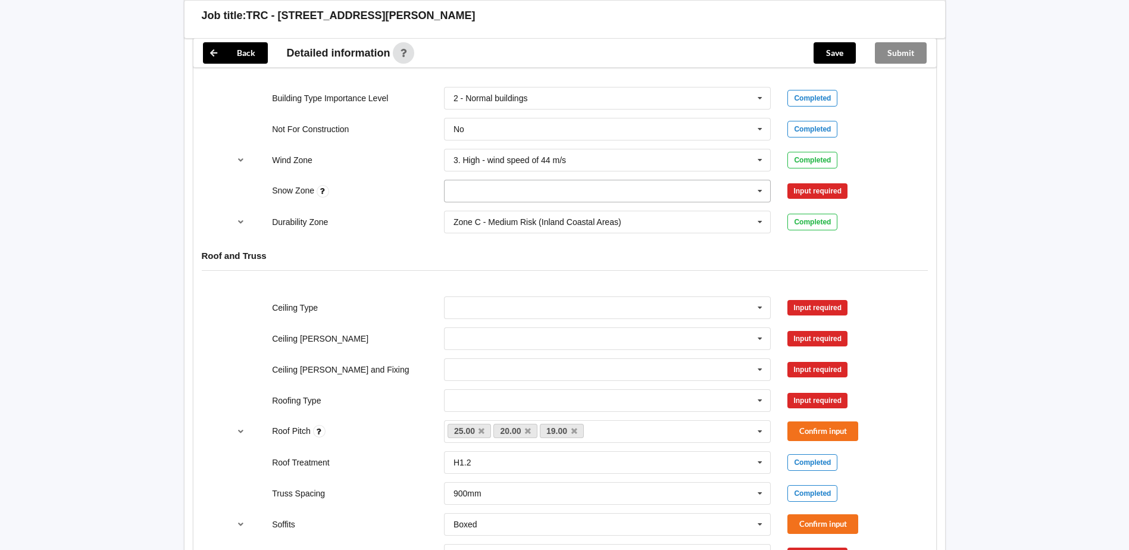
click at [764, 188] on icon at bounding box center [760, 191] width 18 height 22
click at [496, 214] on div "N0" at bounding box center [608, 213] width 326 height 22
click at [817, 187] on button "Confirm input" at bounding box center [822, 192] width 71 height 20
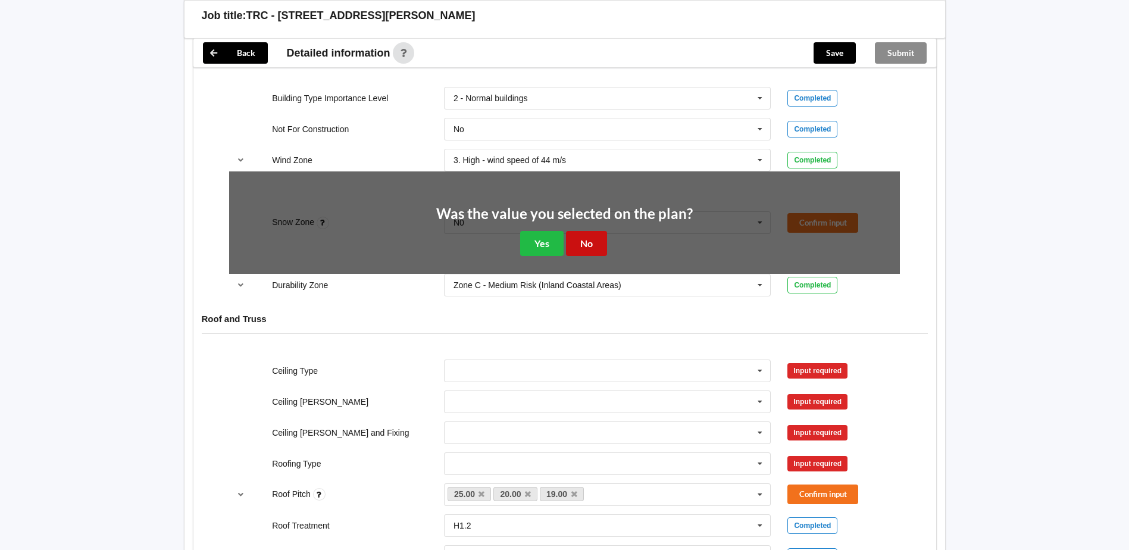
click at [584, 242] on button "No" at bounding box center [586, 243] width 41 height 24
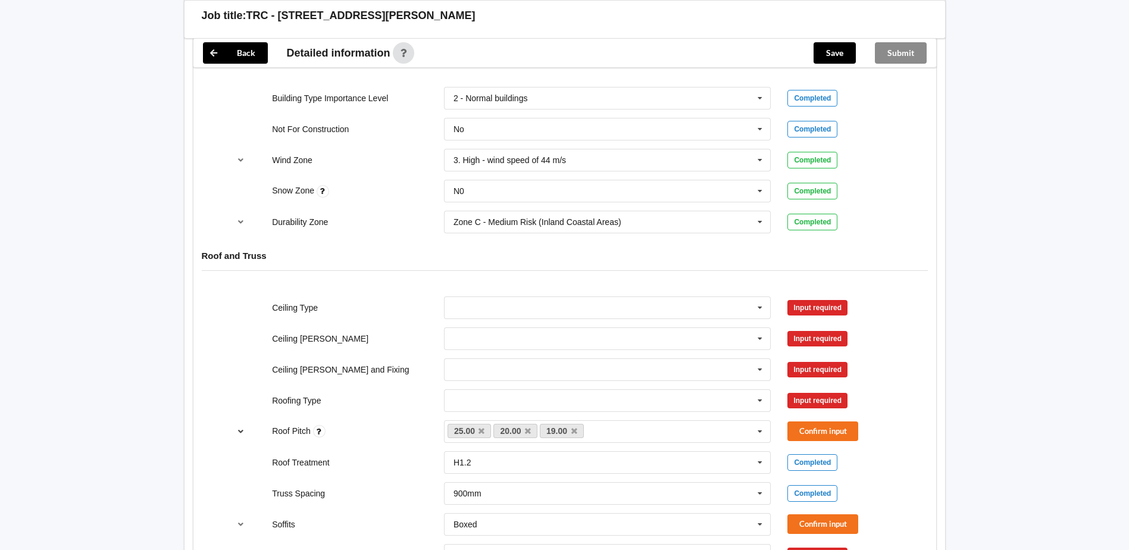
click at [237, 427] on icon "reference-toggle" at bounding box center [241, 430] width 10 height 7
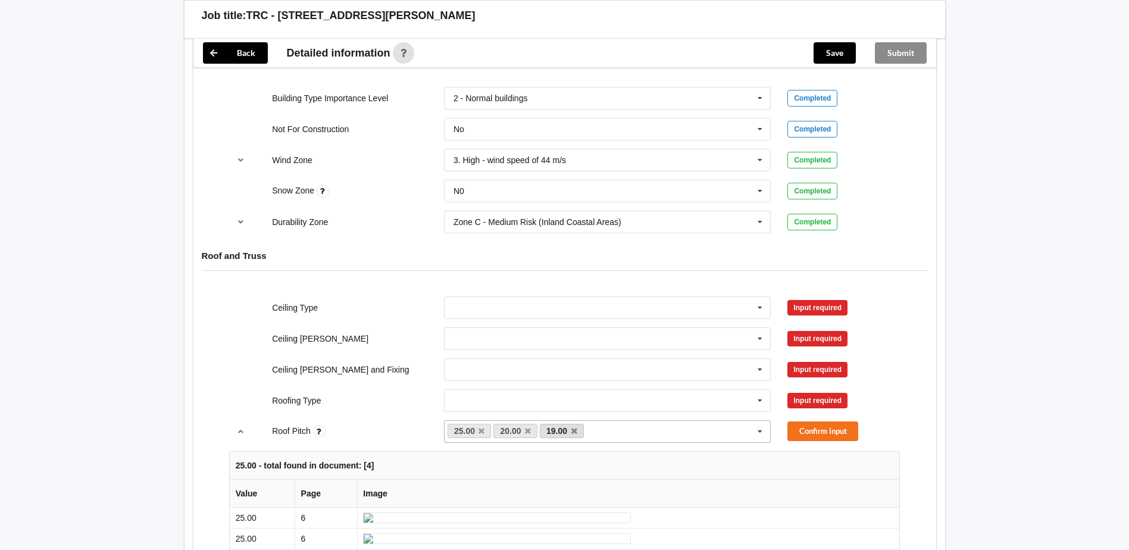
click at [578, 430] on link "19.00" at bounding box center [562, 431] width 44 height 14
click at [576, 431] on icon at bounding box center [574, 431] width 6 height 8
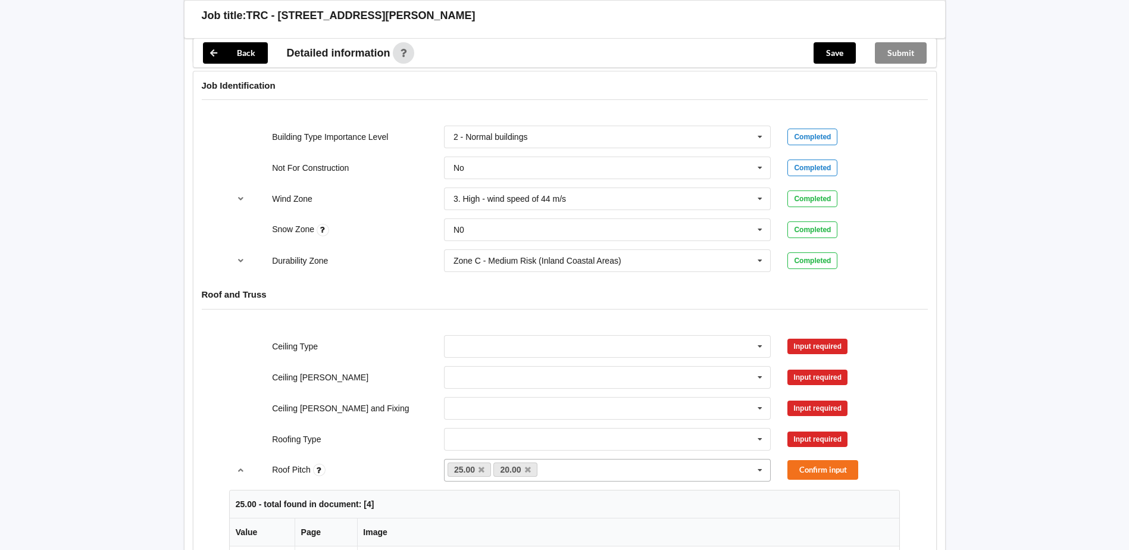
scroll to position [476, 0]
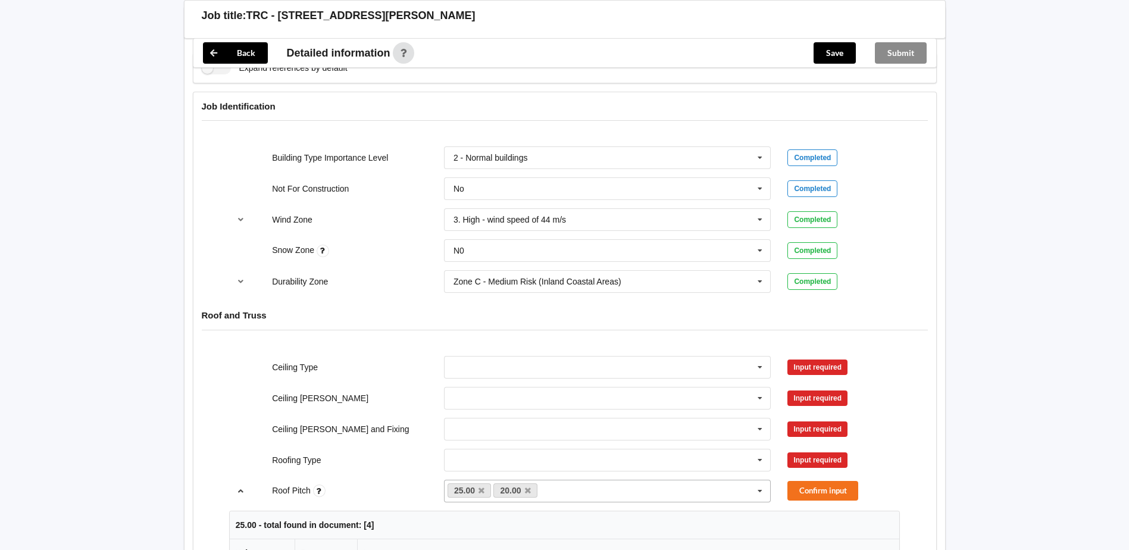
click at [240, 492] on icon "reference-toggle" at bounding box center [241, 490] width 10 height 7
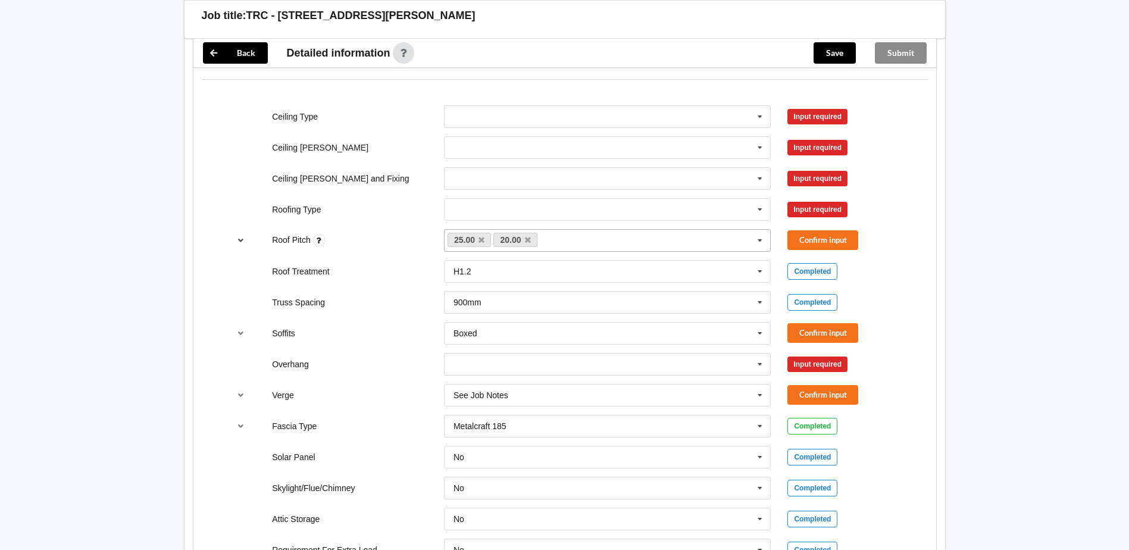
scroll to position [655, 0]
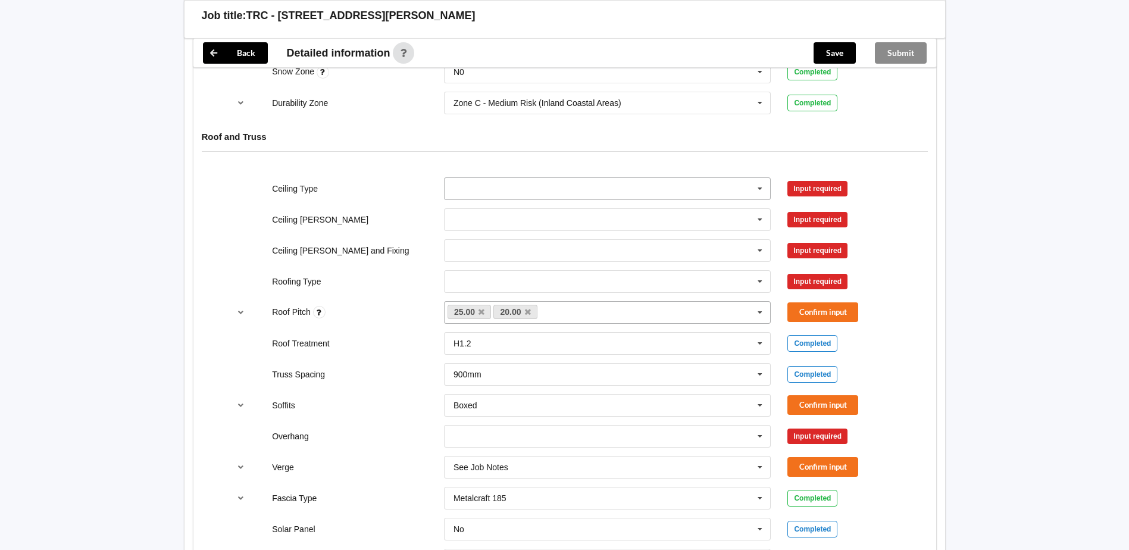
click at [758, 186] on icon at bounding box center [760, 189] width 18 height 22
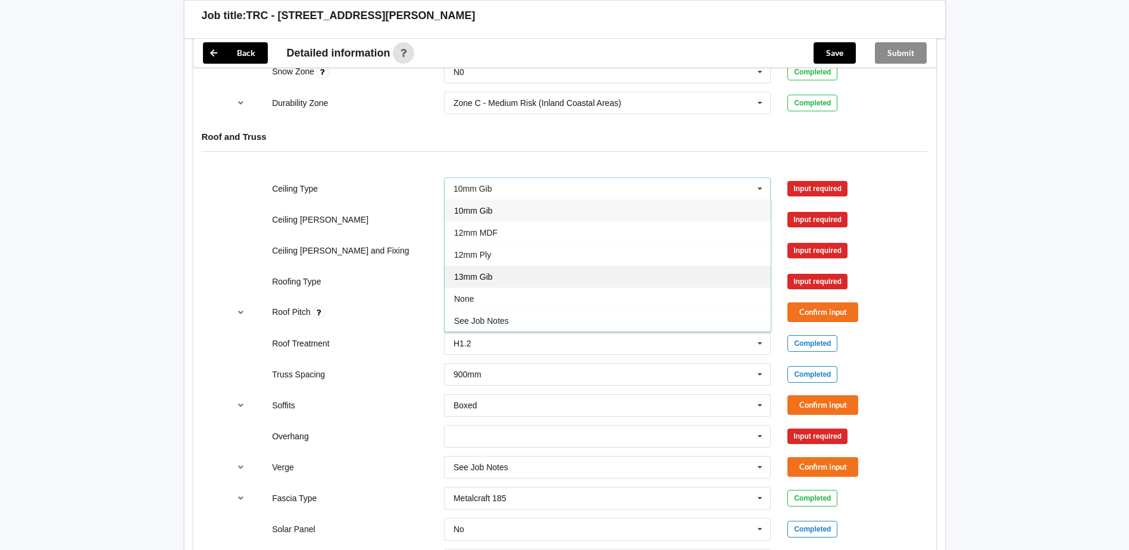
click at [495, 277] on div "13mm Gib" at bounding box center [608, 276] width 326 height 22
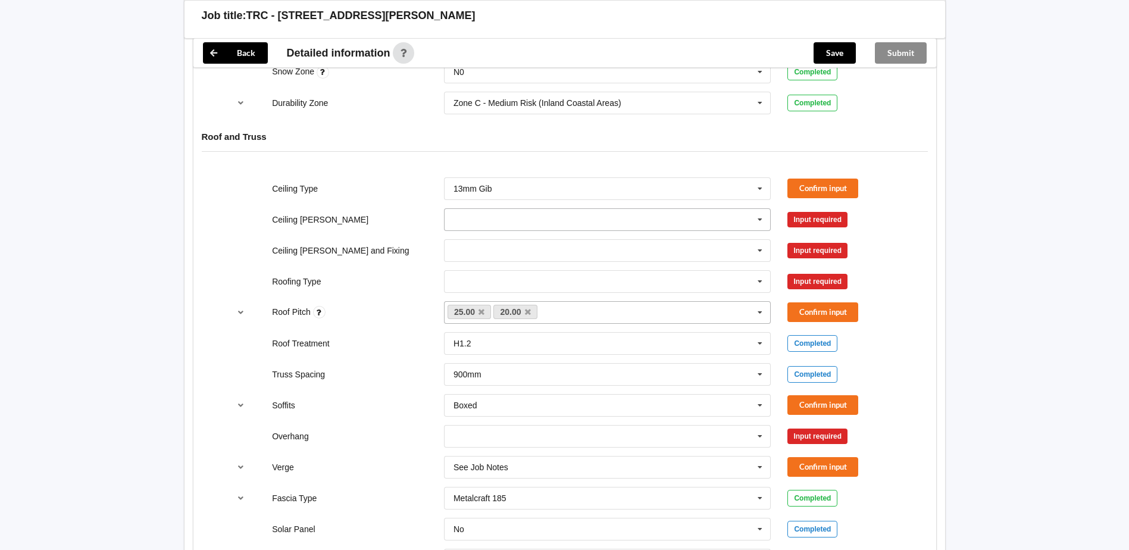
click at [512, 221] on input "text" at bounding box center [608, 219] width 326 height 21
click at [486, 282] on div "600mm" at bounding box center [608, 285] width 326 height 22
click at [502, 241] on input "text" at bounding box center [608, 250] width 326 height 21
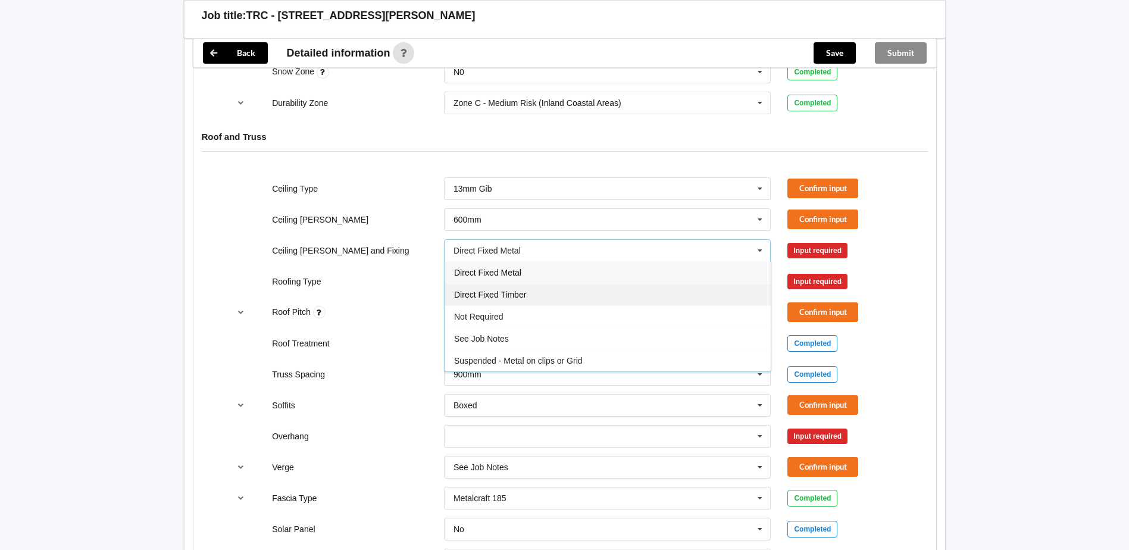
click at [508, 298] on span "Direct Fixed Timber" at bounding box center [490, 295] width 72 height 10
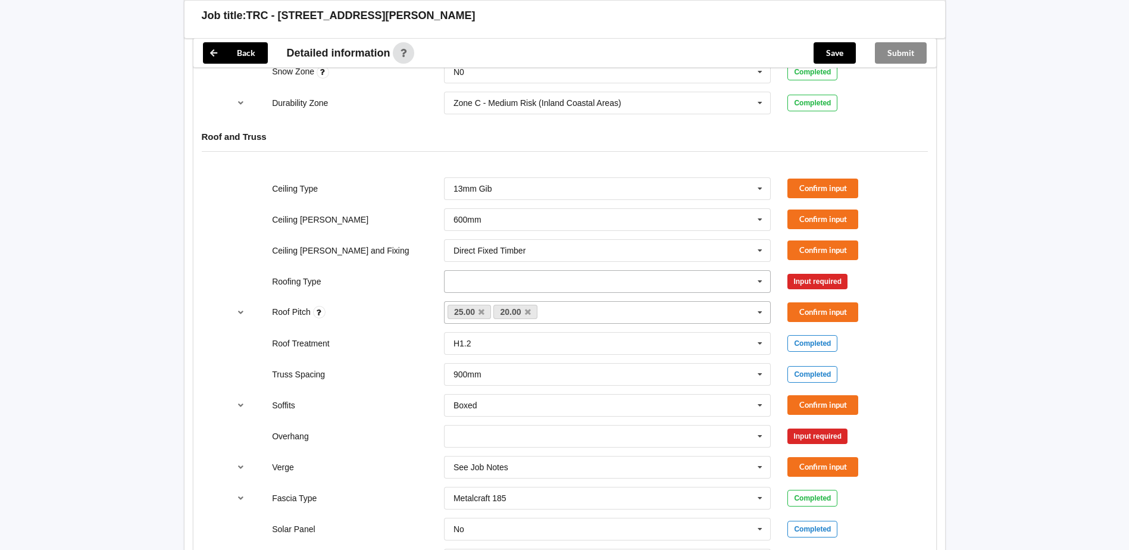
click at [759, 276] on icon at bounding box center [760, 282] width 18 height 22
click at [500, 304] on div "1. [GEOGRAPHIC_DATA]" at bounding box center [608, 303] width 326 height 22
click at [848, 186] on button "Confirm input" at bounding box center [822, 189] width 71 height 20
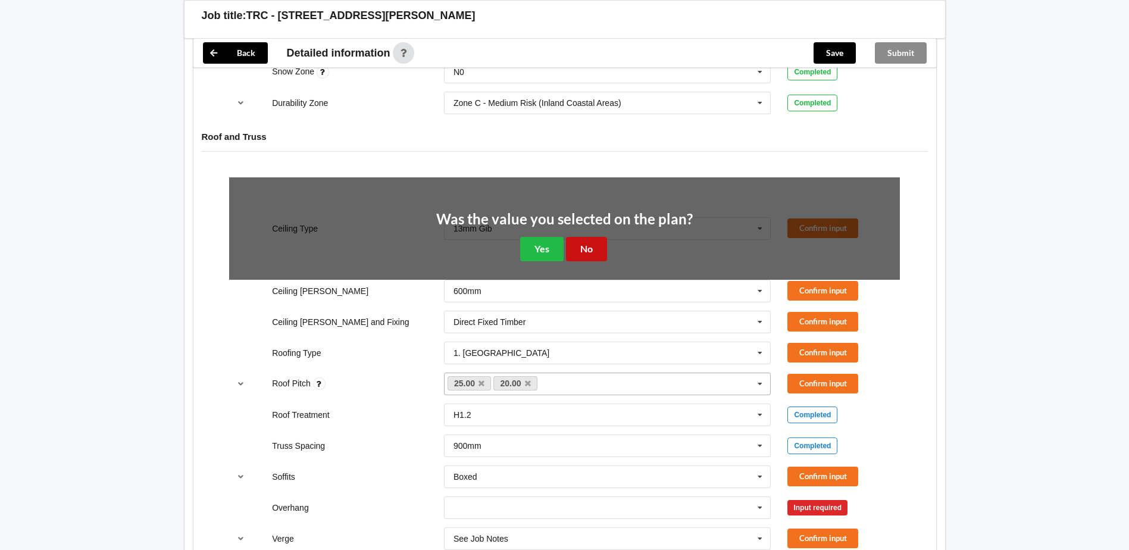
click at [605, 241] on button "No" at bounding box center [586, 249] width 41 height 24
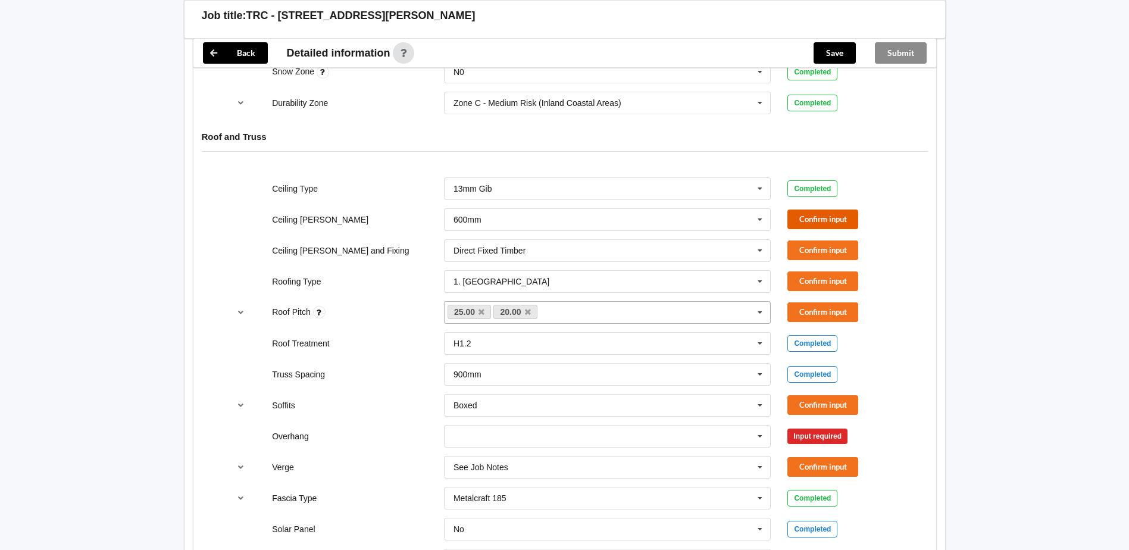
click at [803, 228] on button "Confirm input" at bounding box center [822, 219] width 71 height 20
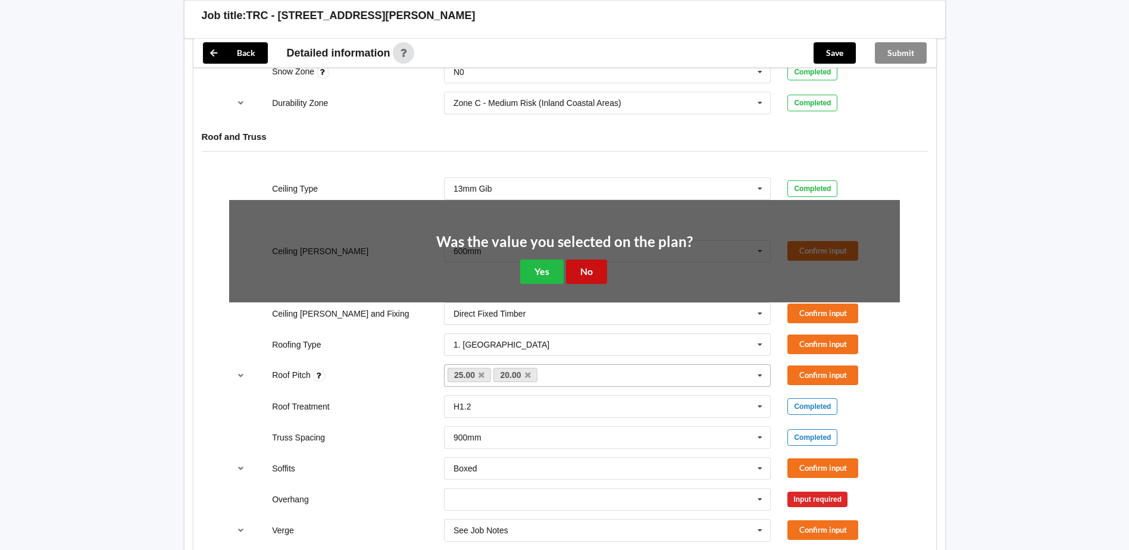
click at [606, 268] on button "No" at bounding box center [586, 271] width 41 height 24
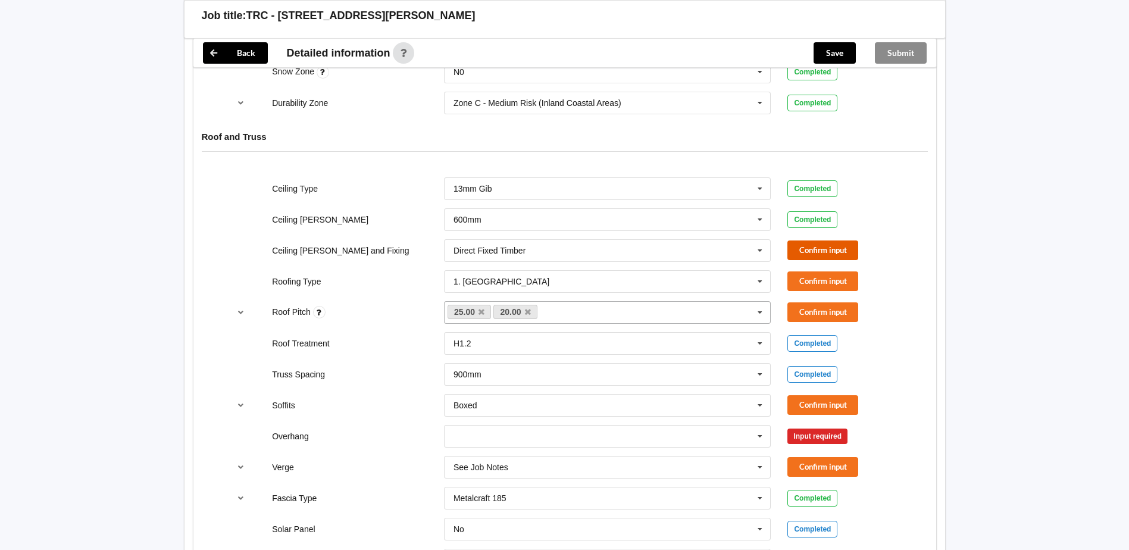
click at [830, 253] on button "Confirm input" at bounding box center [822, 250] width 71 height 20
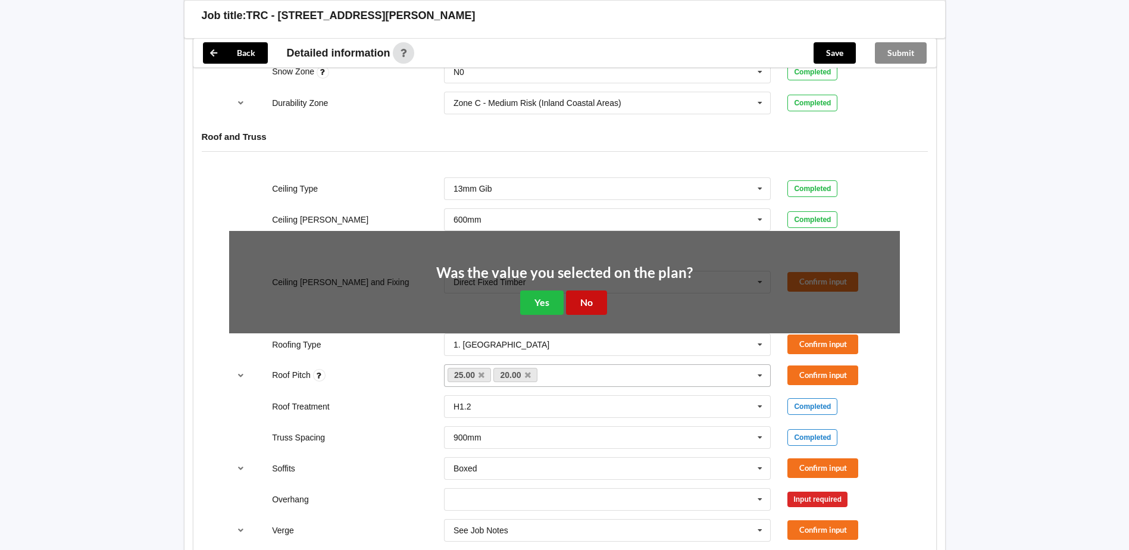
click at [574, 298] on button "No" at bounding box center [586, 302] width 41 height 24
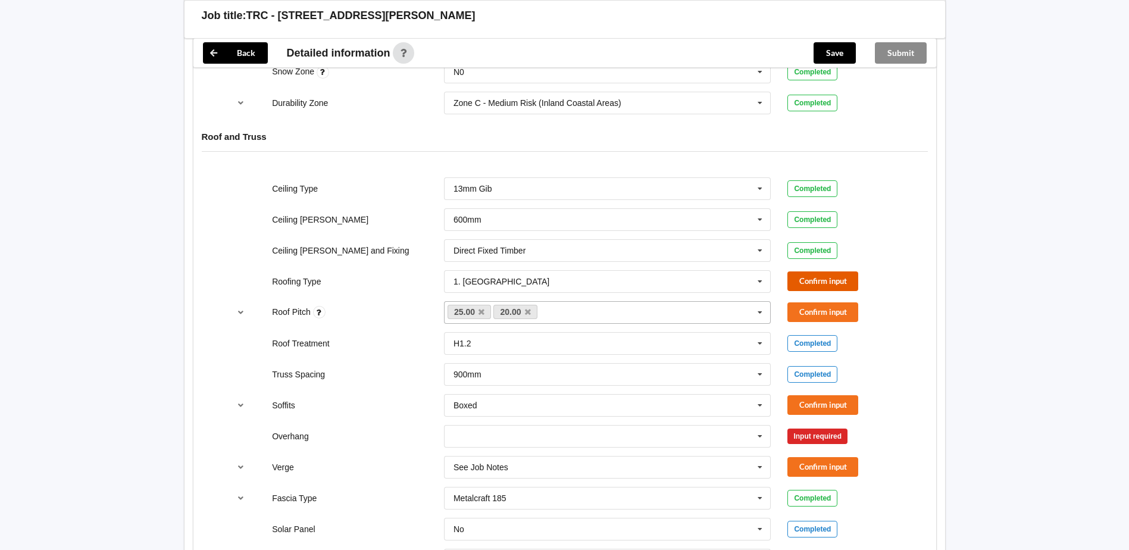
click at [844, 284] on button "Confirm input" at bounding box center [822, 281] width 71 height 20
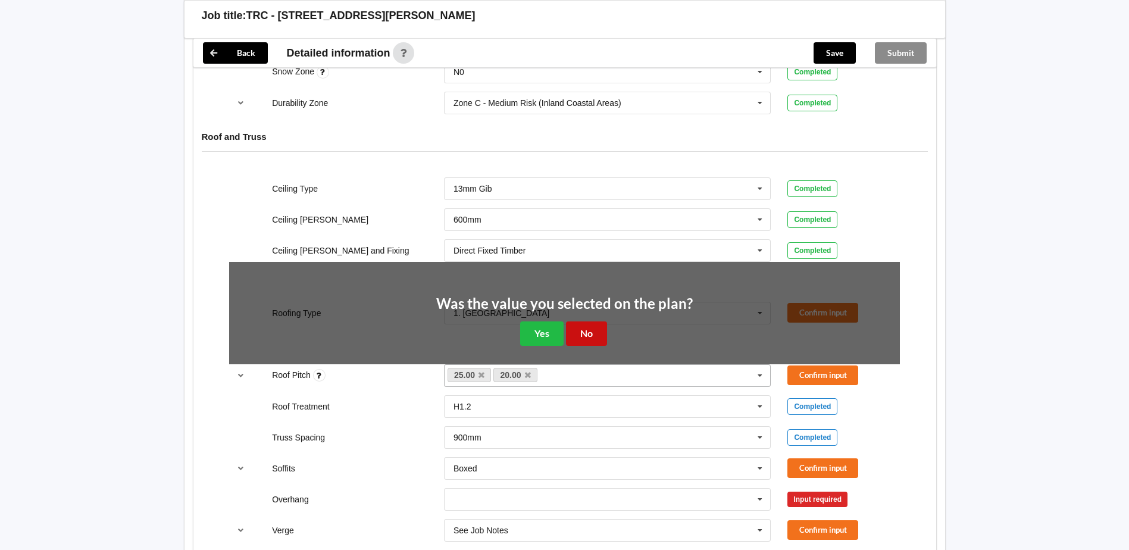
click at [577, 328] on button "No" at bounding box center [586, 333] width 41 height 24
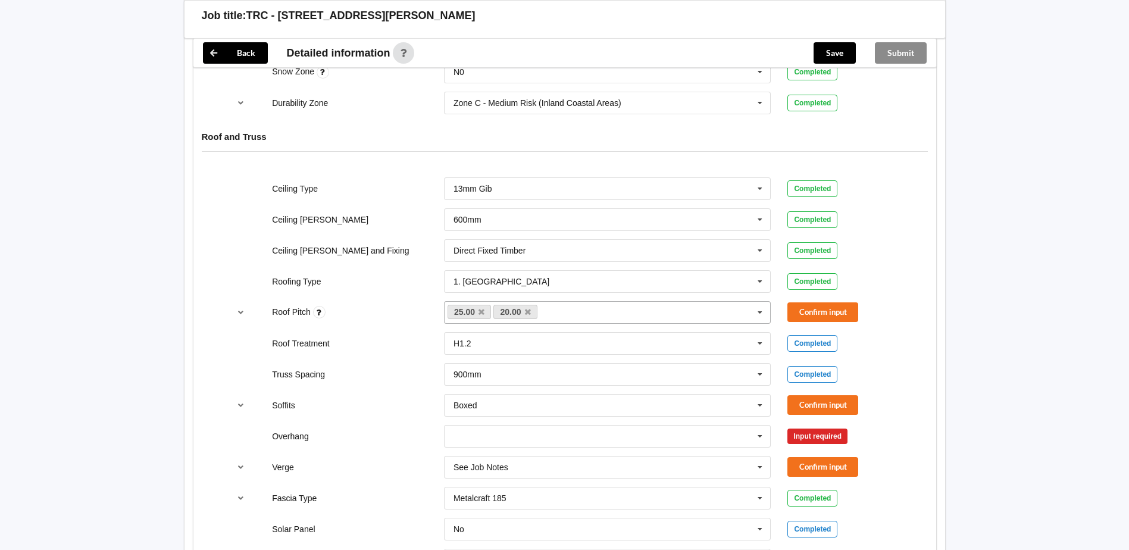
click at [828, 299] on div "Roof Pitch 25.00 20.00 19.00 None Confirm input" at bounding box center [564, 312] width 687 height 39
click at [828, 306] on button "Confirm input" at bounding box center [822, 312] width 71 height 20
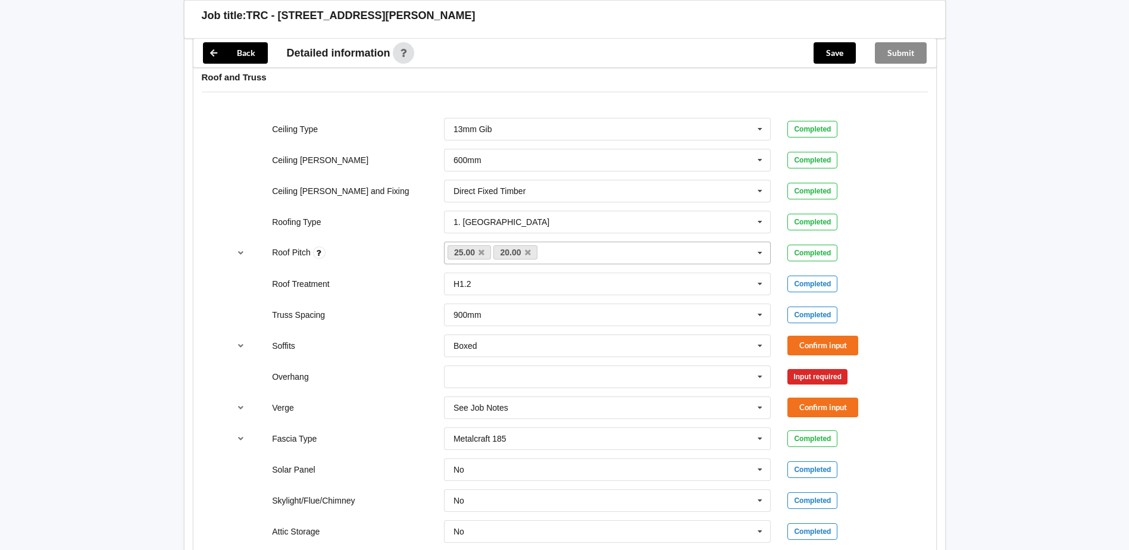
scroll to position [774, 0]
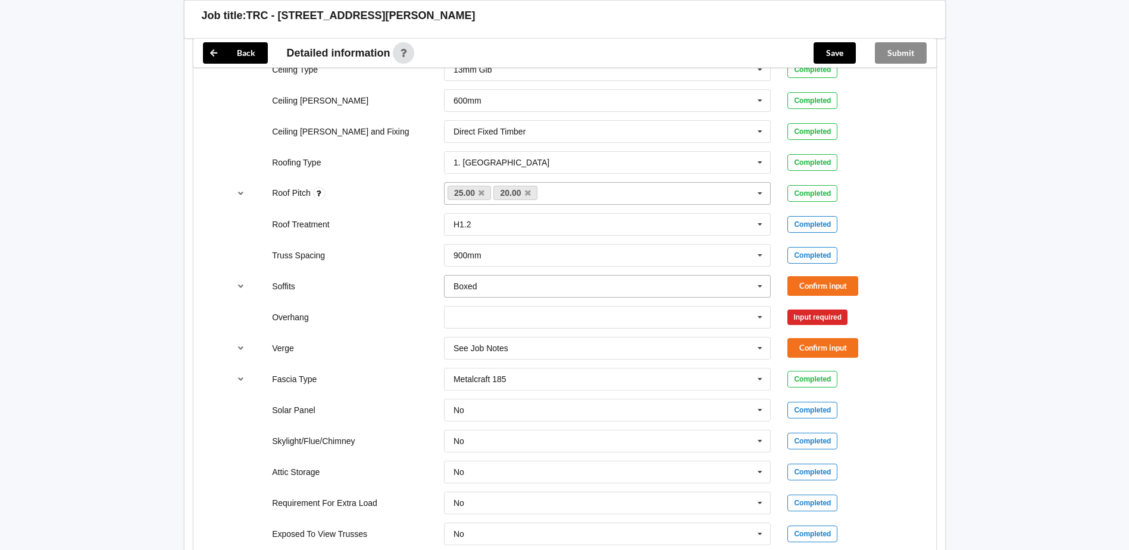
click at [756, 287] on icon at bounding box center [760, 287] width 18 height 22
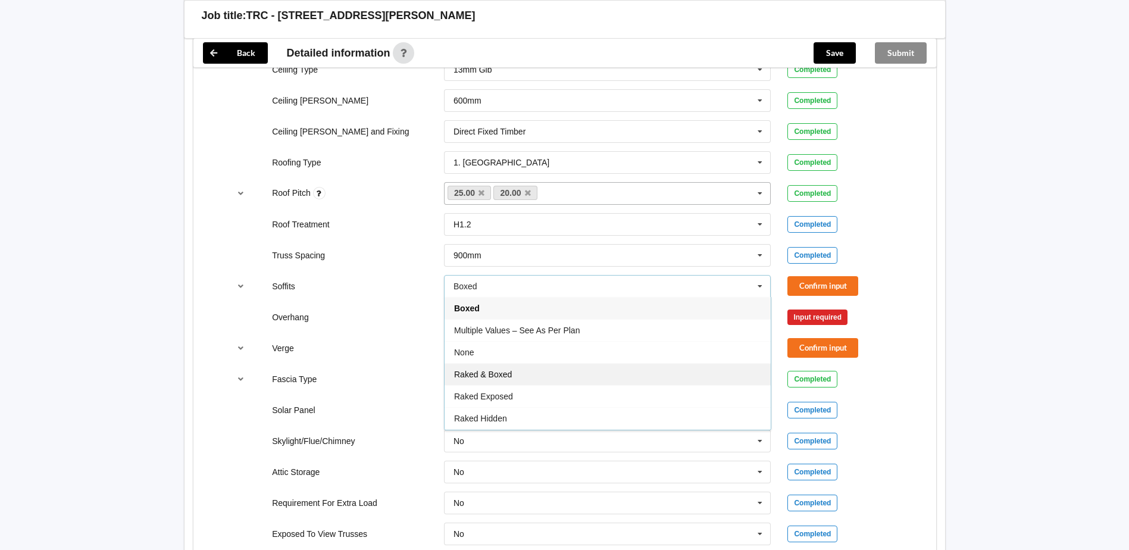
click at [524, 371] on div "Raked & Boxed" at bounding box center [608, 374] width 326 height 22
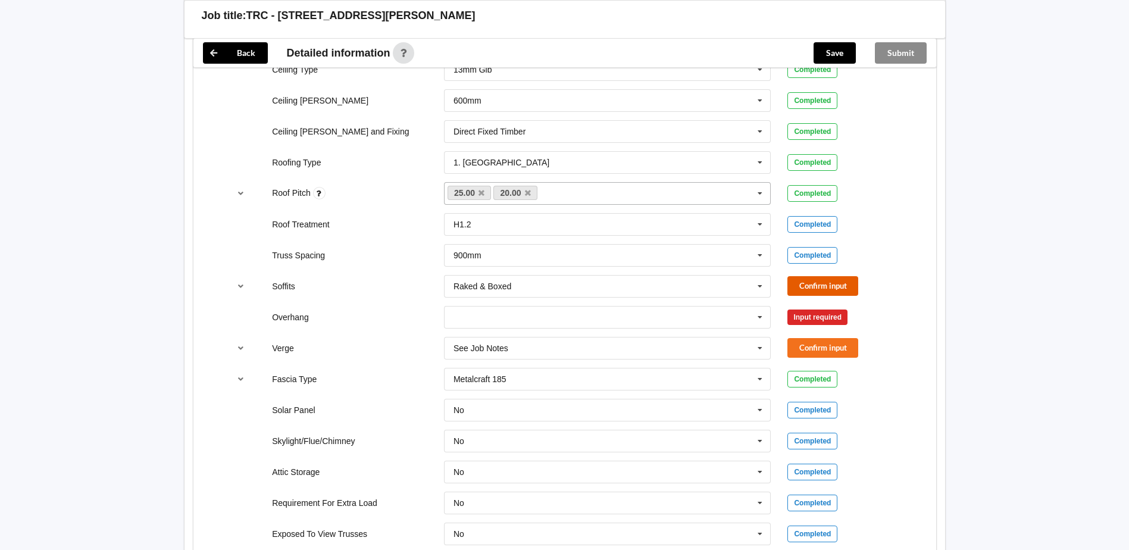
click at [849, 279] on button "Confirm input" at bounding box center [822, 286] width 71 height 20
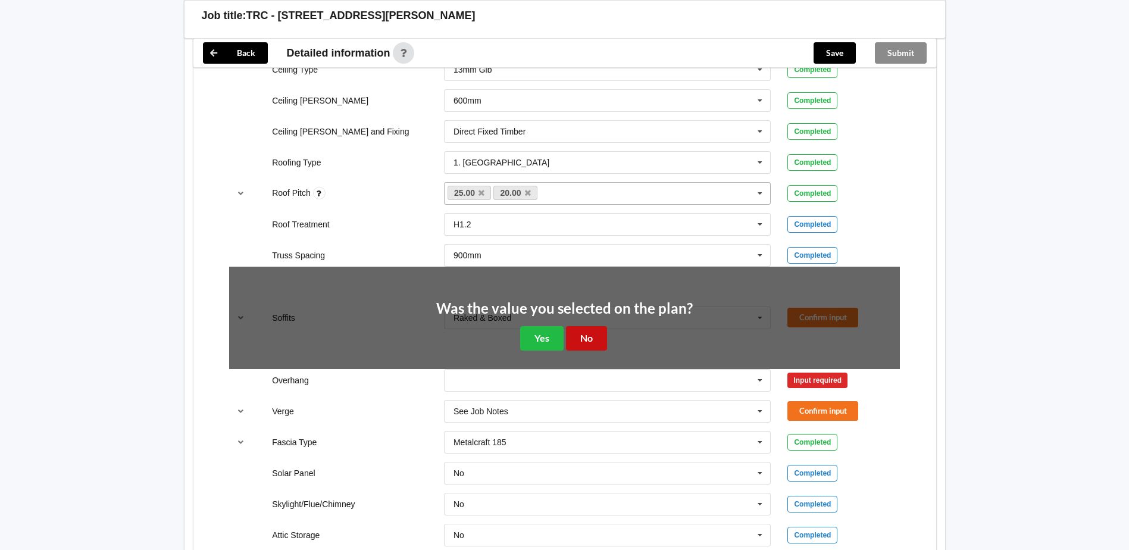
click at [599, 330] on button "No" at bounding box center [586, 338] width 41 height 24
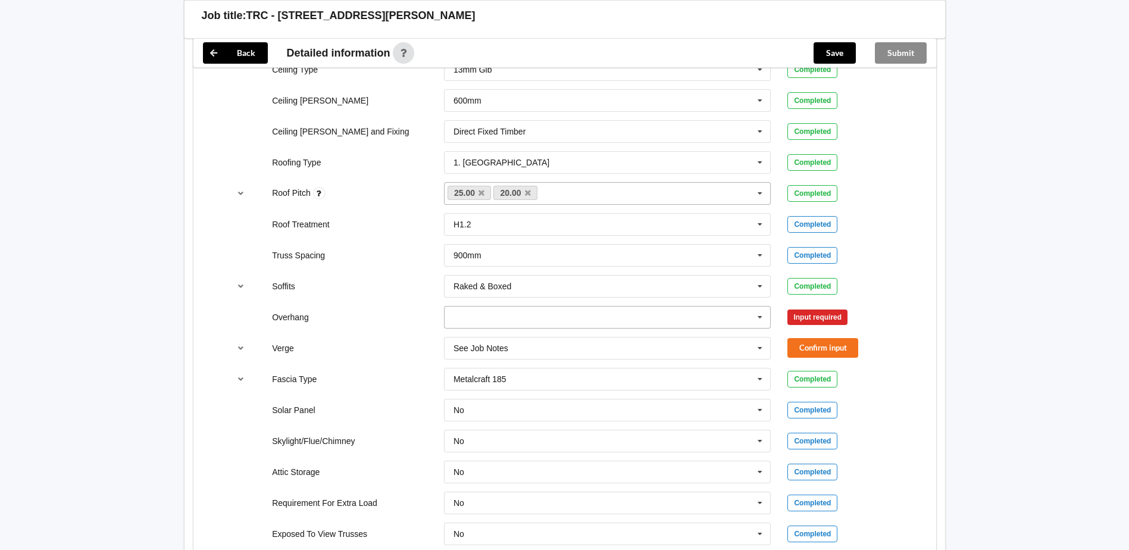
click at [757, 320] on icon at bounding box center [760, 317] width 18 height 22
click at [554, 420] on div "Multiple Values – See As Per Plan" at bounding box center [608, 427] width 326 height 22
click at [837, 317] on button "Confirm input" at bounding box center [822, 317] width 71 height 20
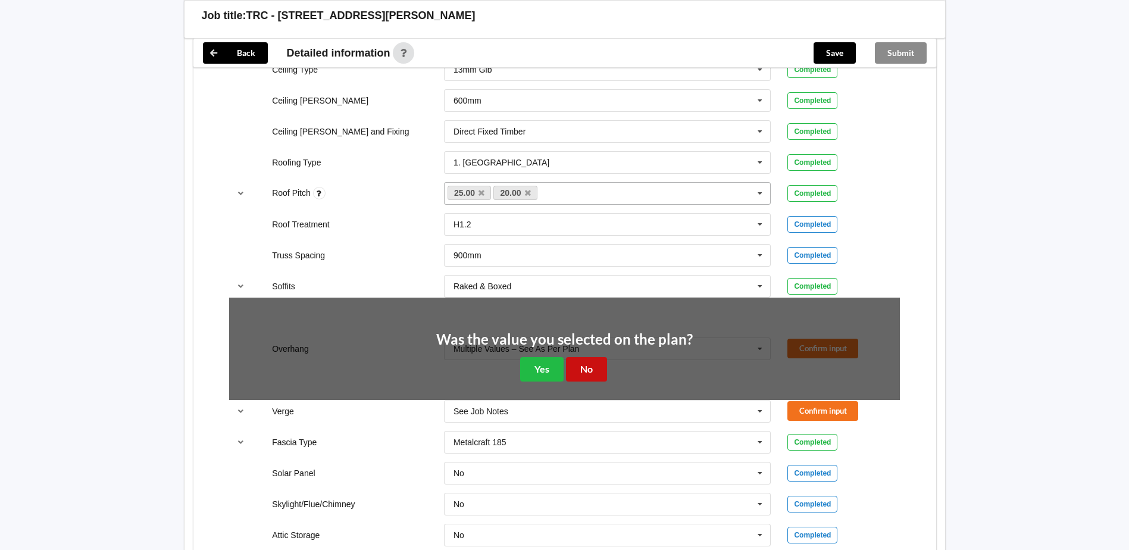
click at [597, 369] on button "No" at bounding box center [586, 369] width 41 height 24
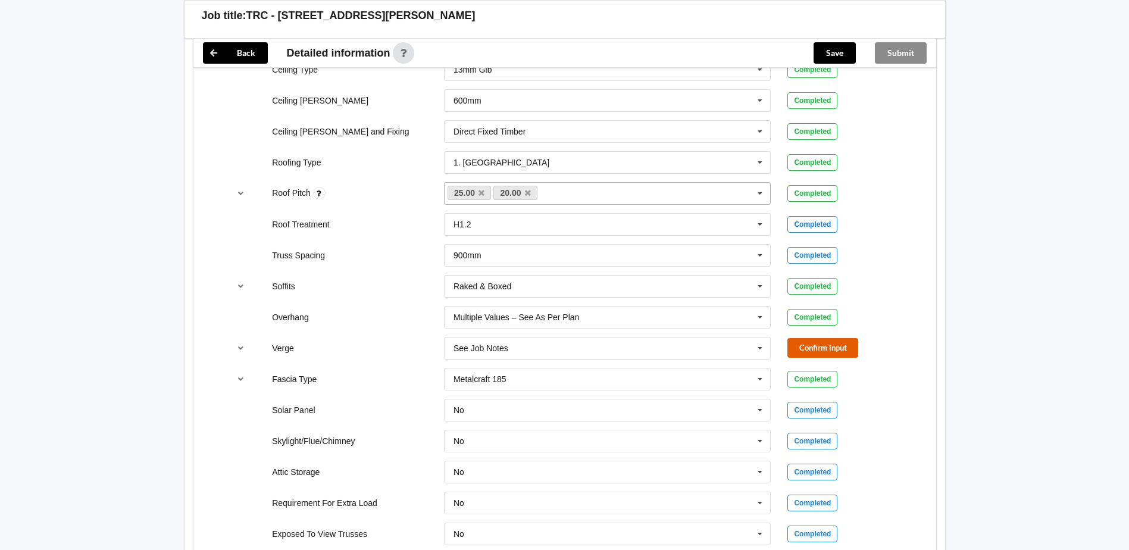
click at [831, 341] on button "Confirm input" at bounding box center [822, 348] width 71 height 20
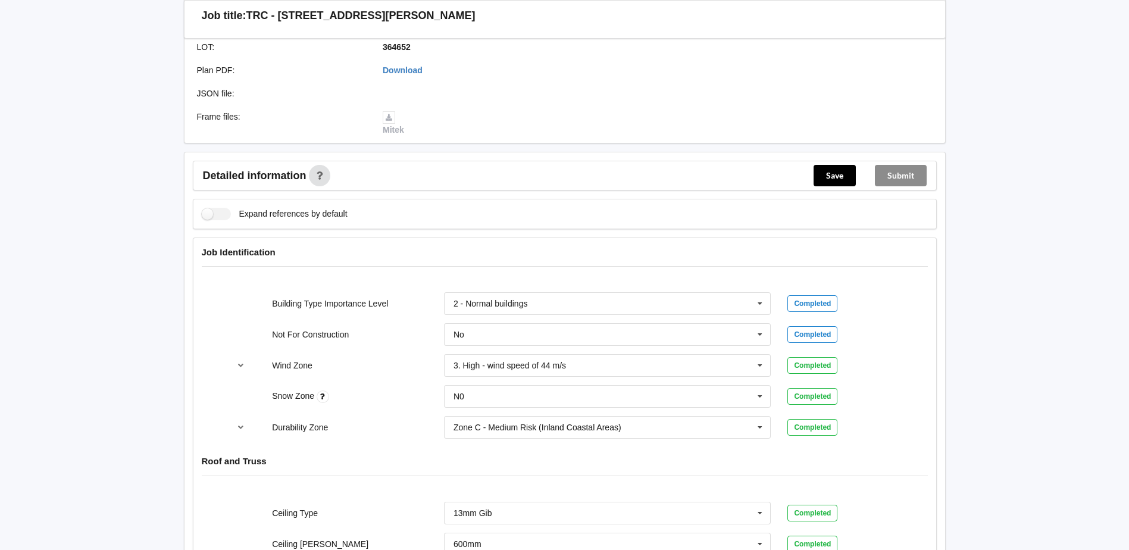
scroll to position [87, 0]
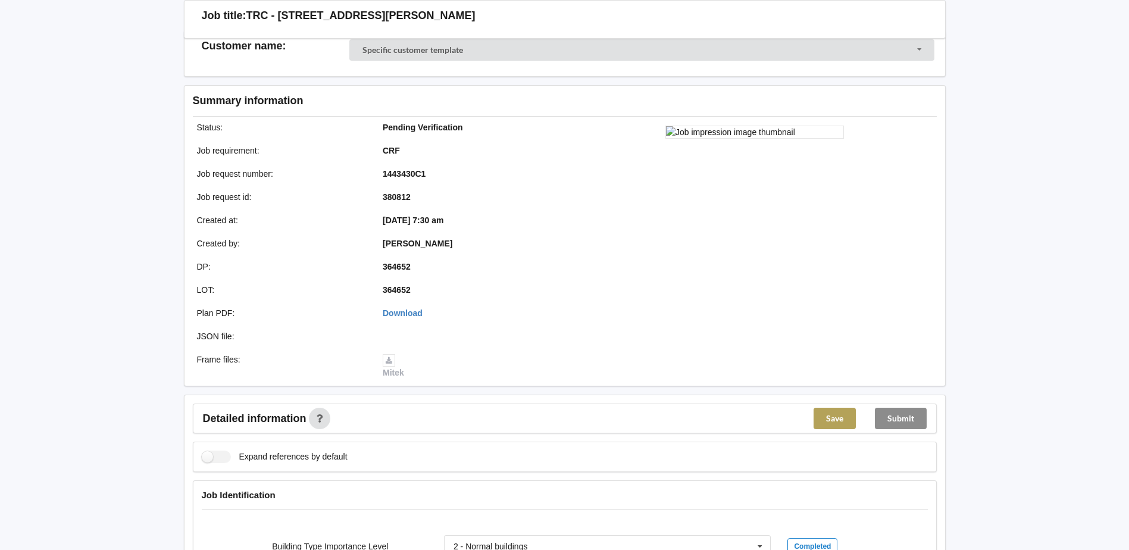
click at [837, 420] on button "Save" at bounding box center [835, 418] width 42 height 21
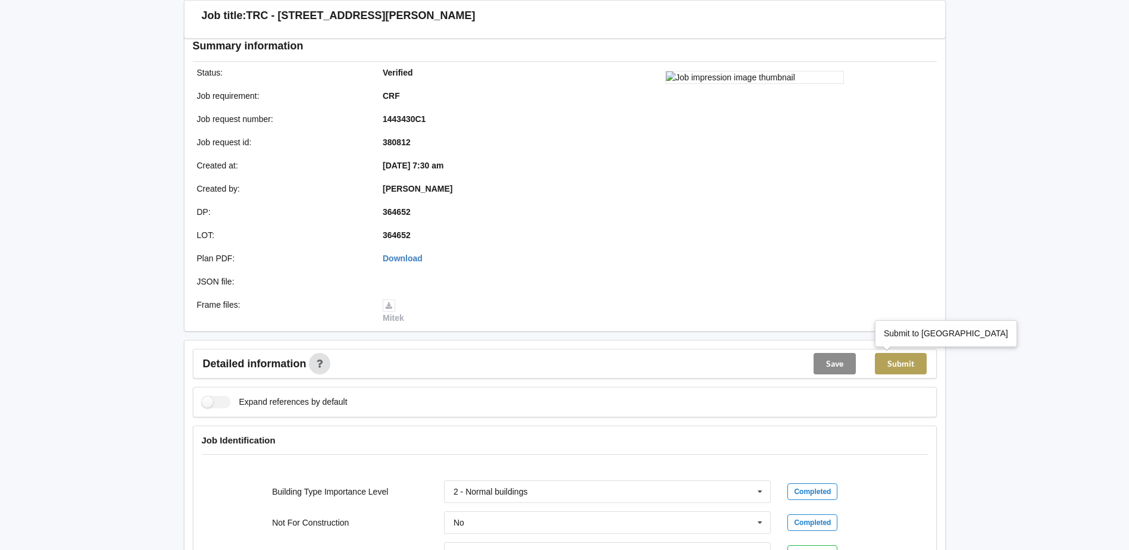
click at [907, 365] on button "Submit" at bounding box center [901, 363] width 52 height 21
